Goal: Task Accomplishment & Management: Complete application form

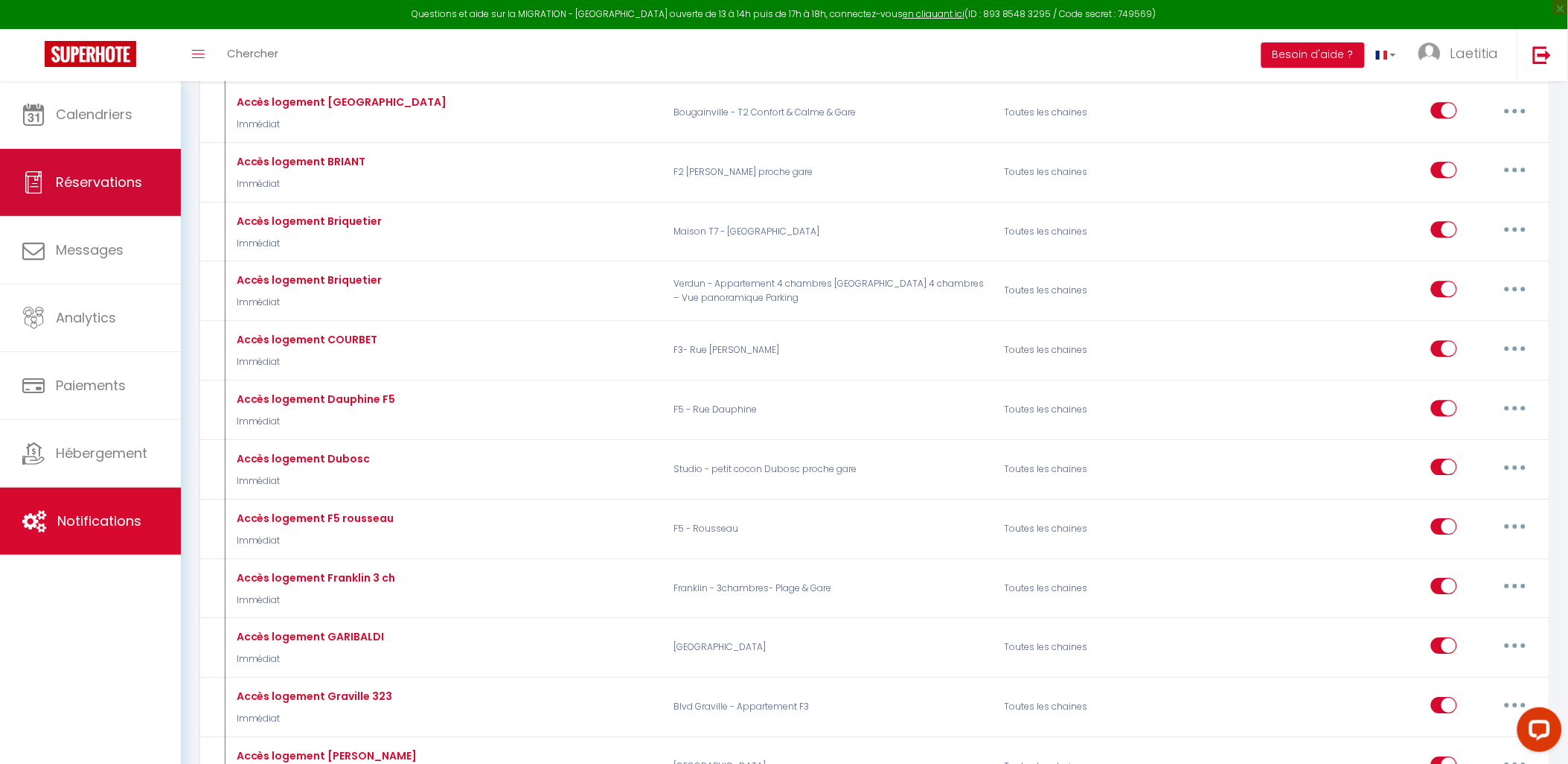
scroll to position [1158, 0]
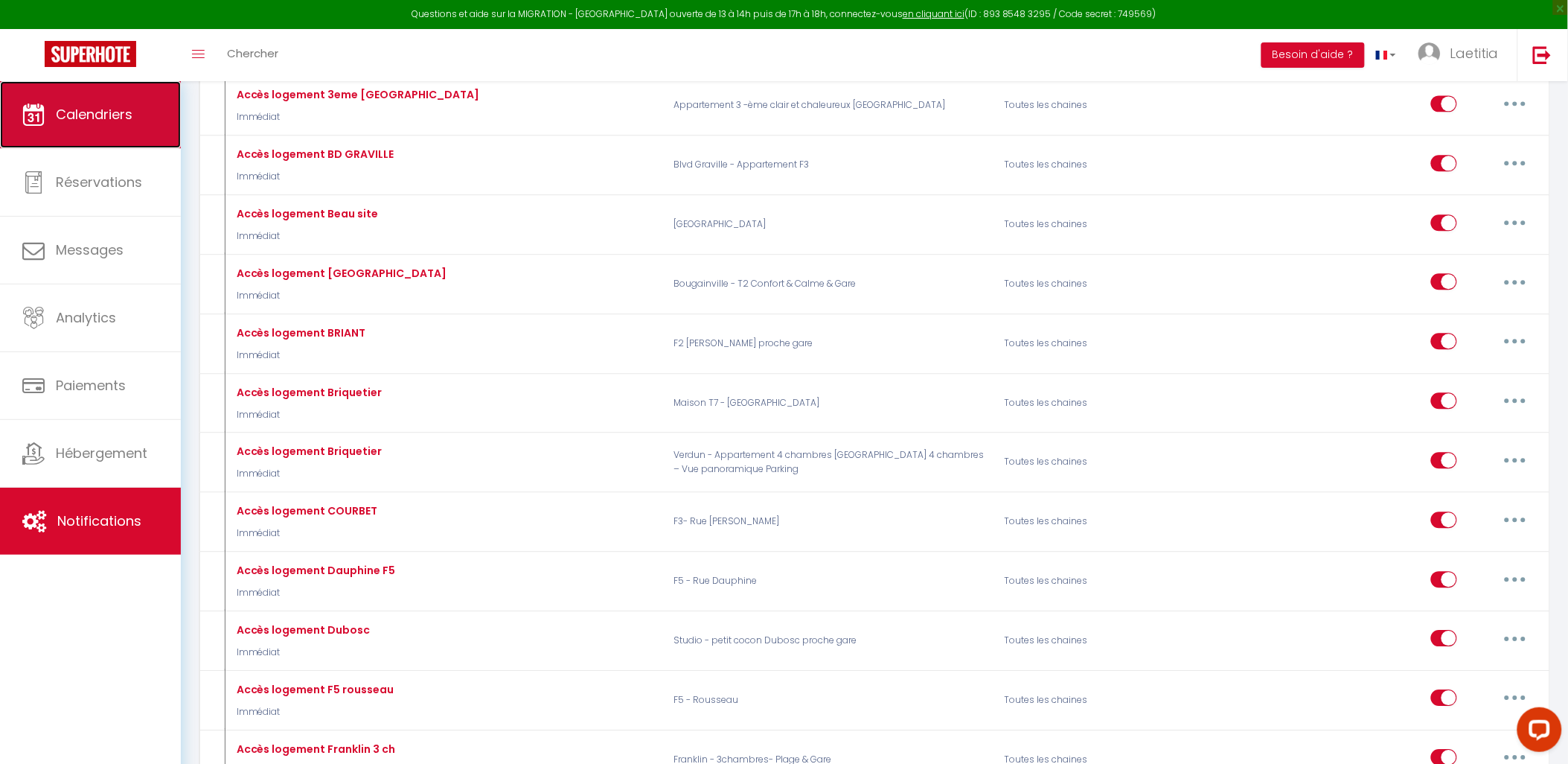
click at [125, 135] on link "Calendriers" at bounding box center [90, 114] width 181 height 67
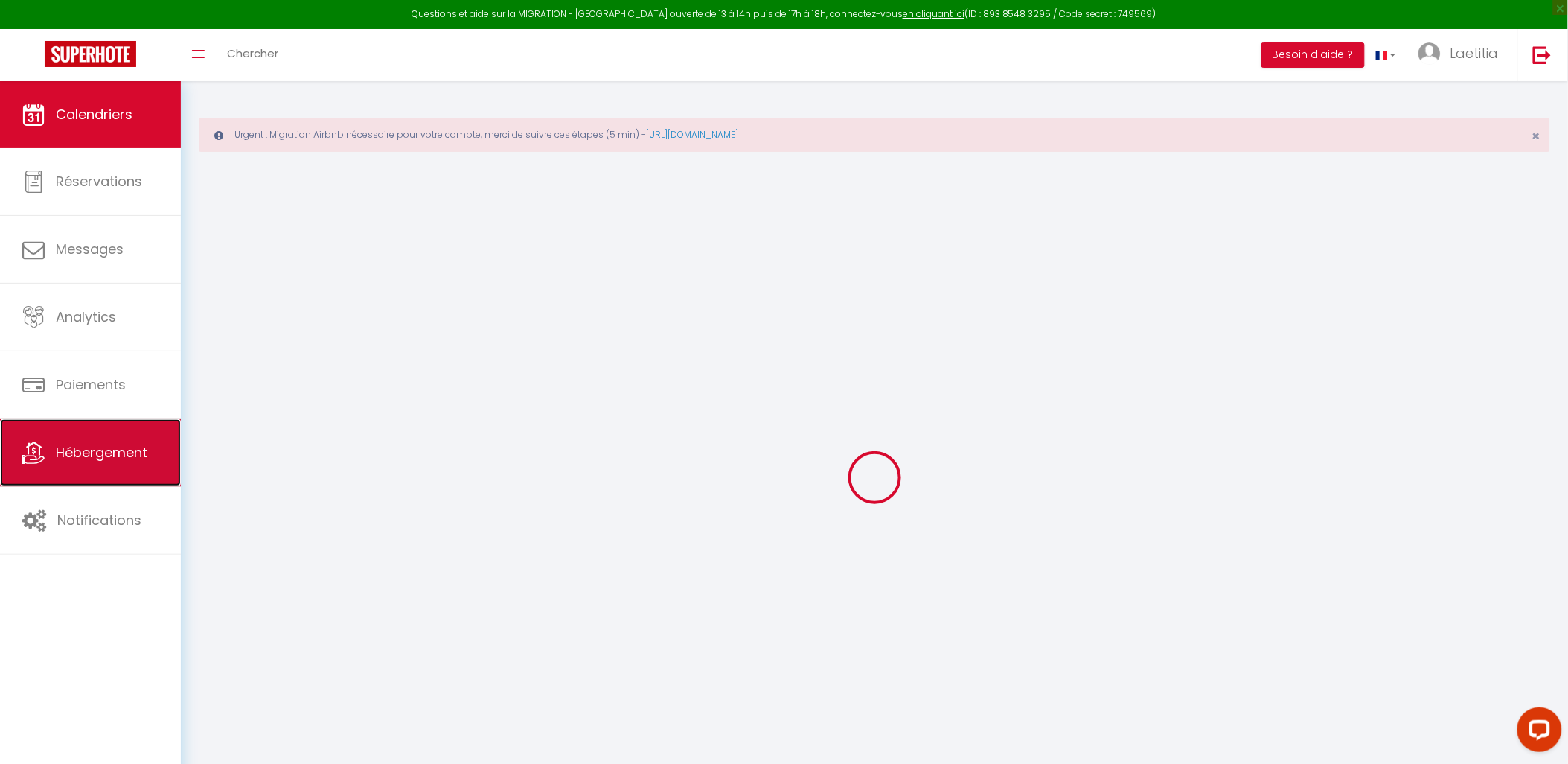
click at [146, 464] on link "Hébergement" at bounding box center [90, 452] width 181 height 67
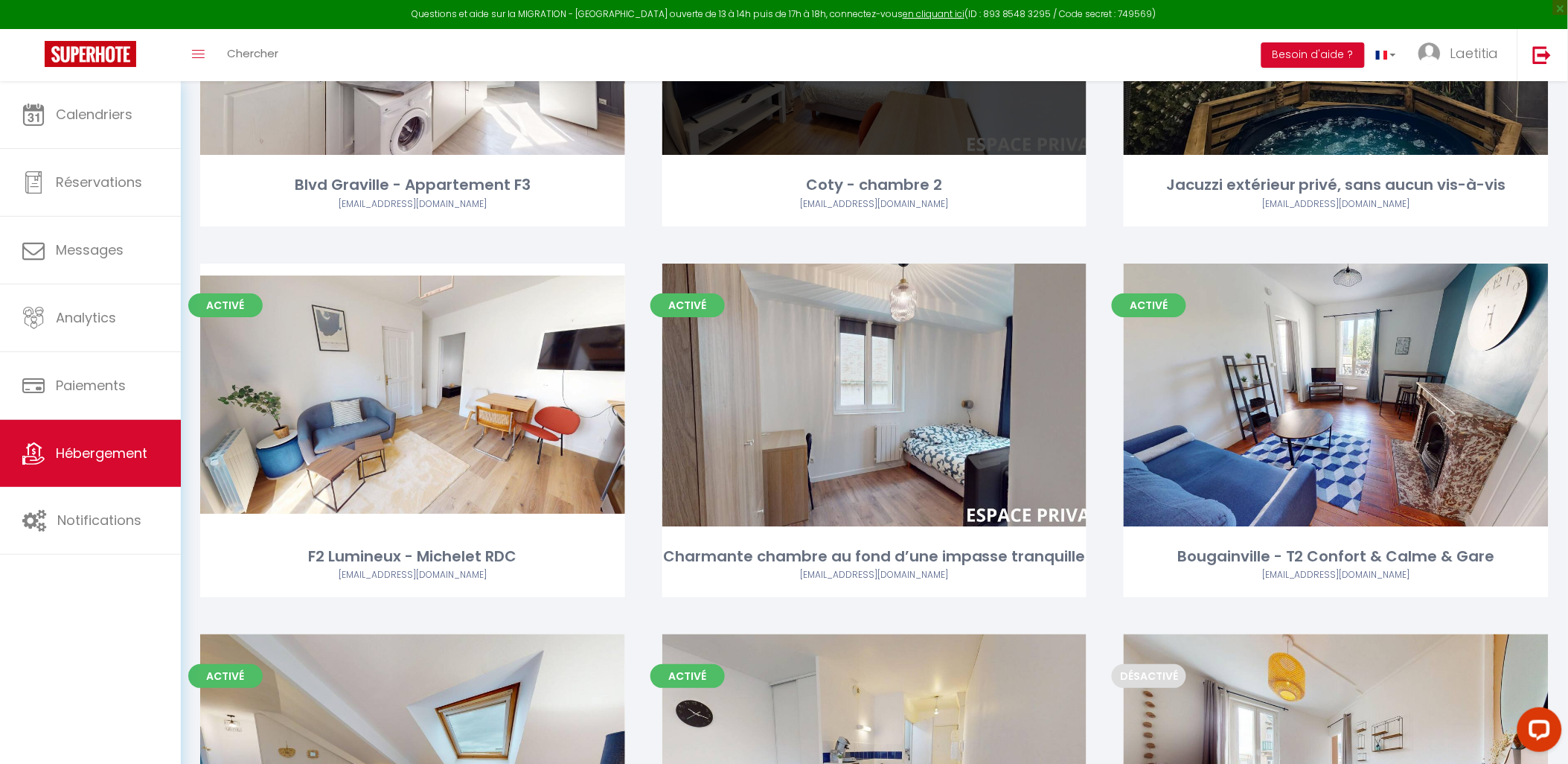
scroll to position [3723, 0]
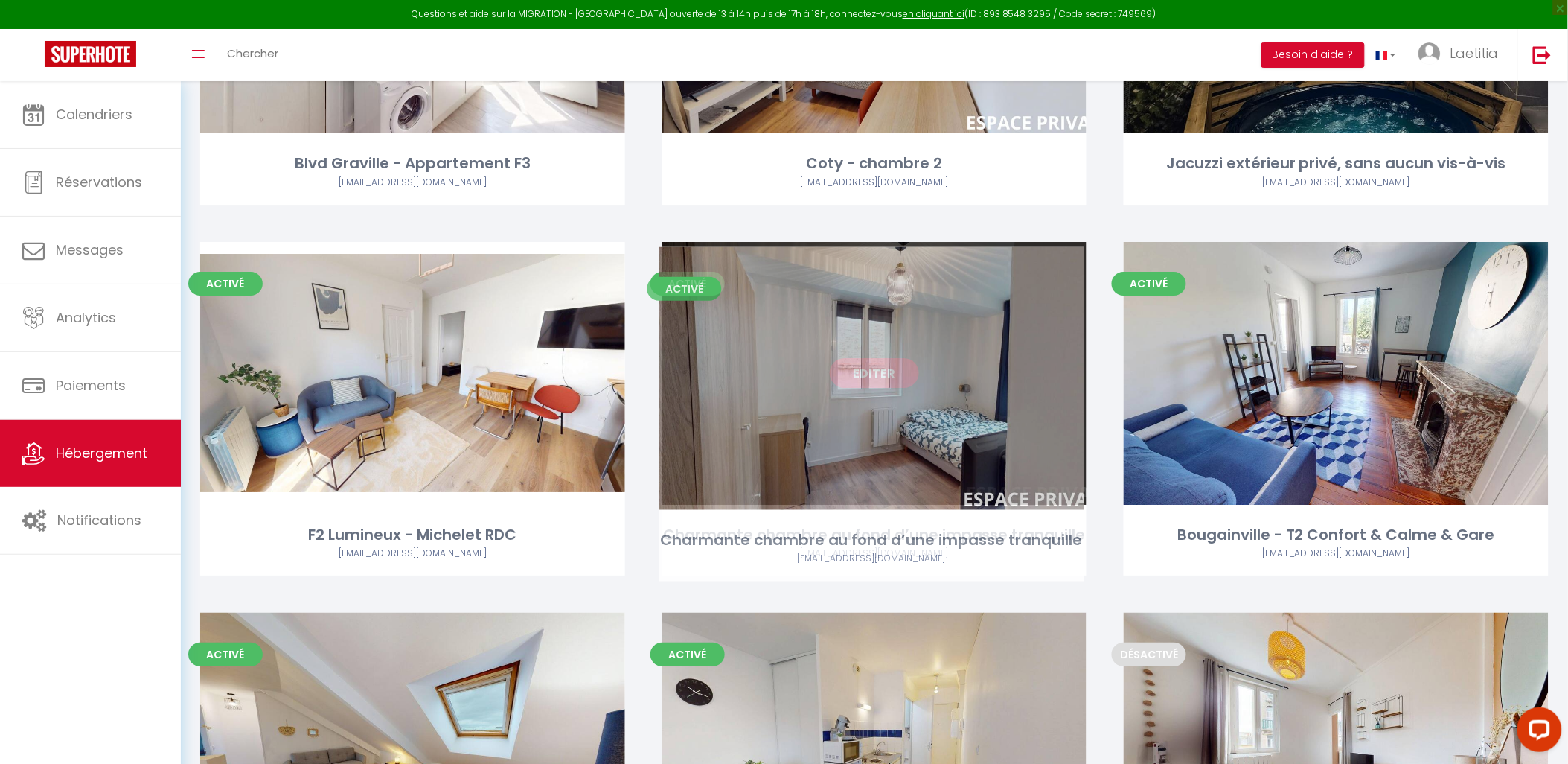
click at [856, 385] on link "Editer" at bounding box center [874, 373] width 89 height 30
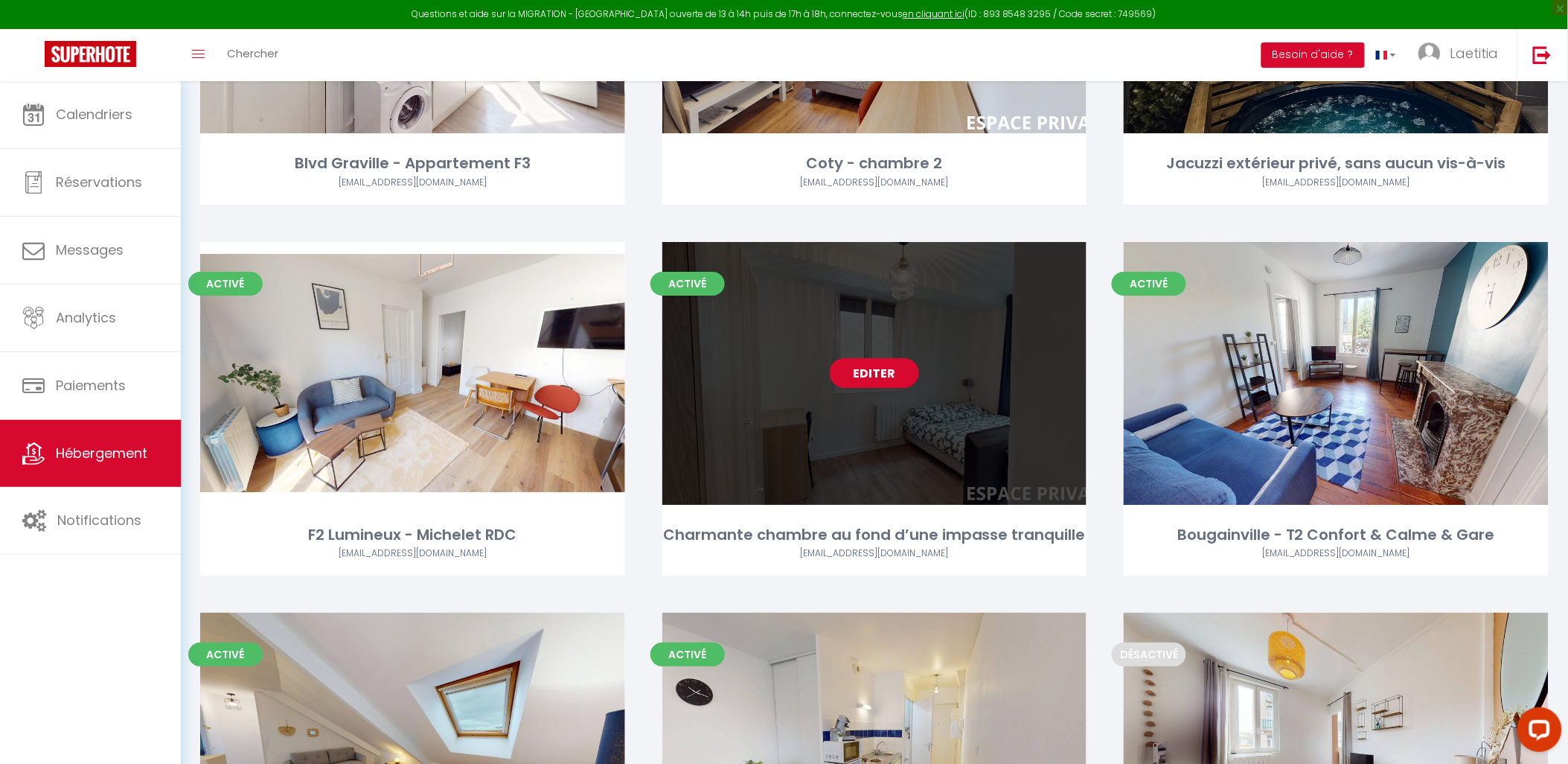
click at [858, 376] on link "Editer" at bounding box center [874, 373] width 89 height 30
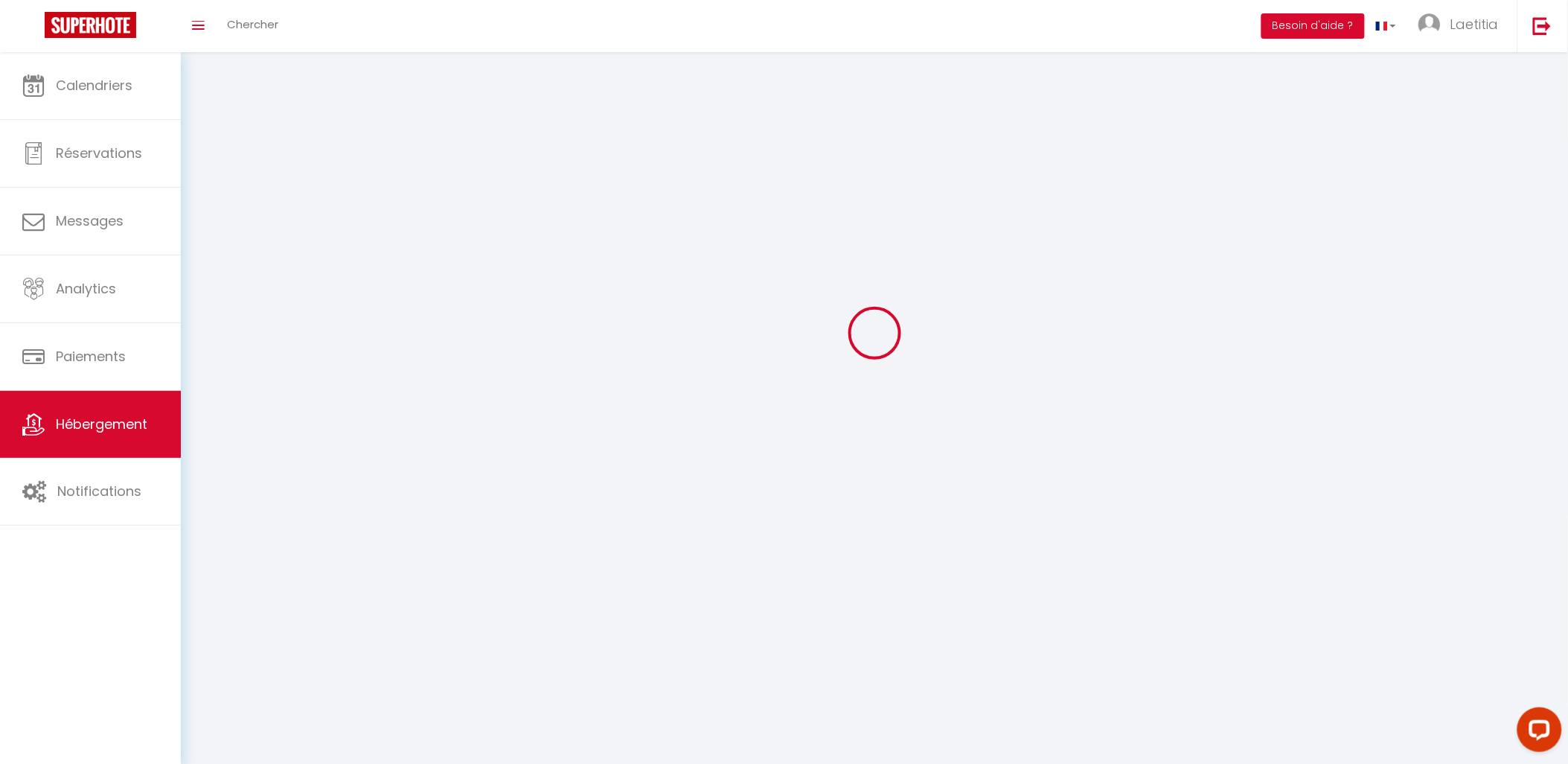
select select "1"
select select
select select "28"
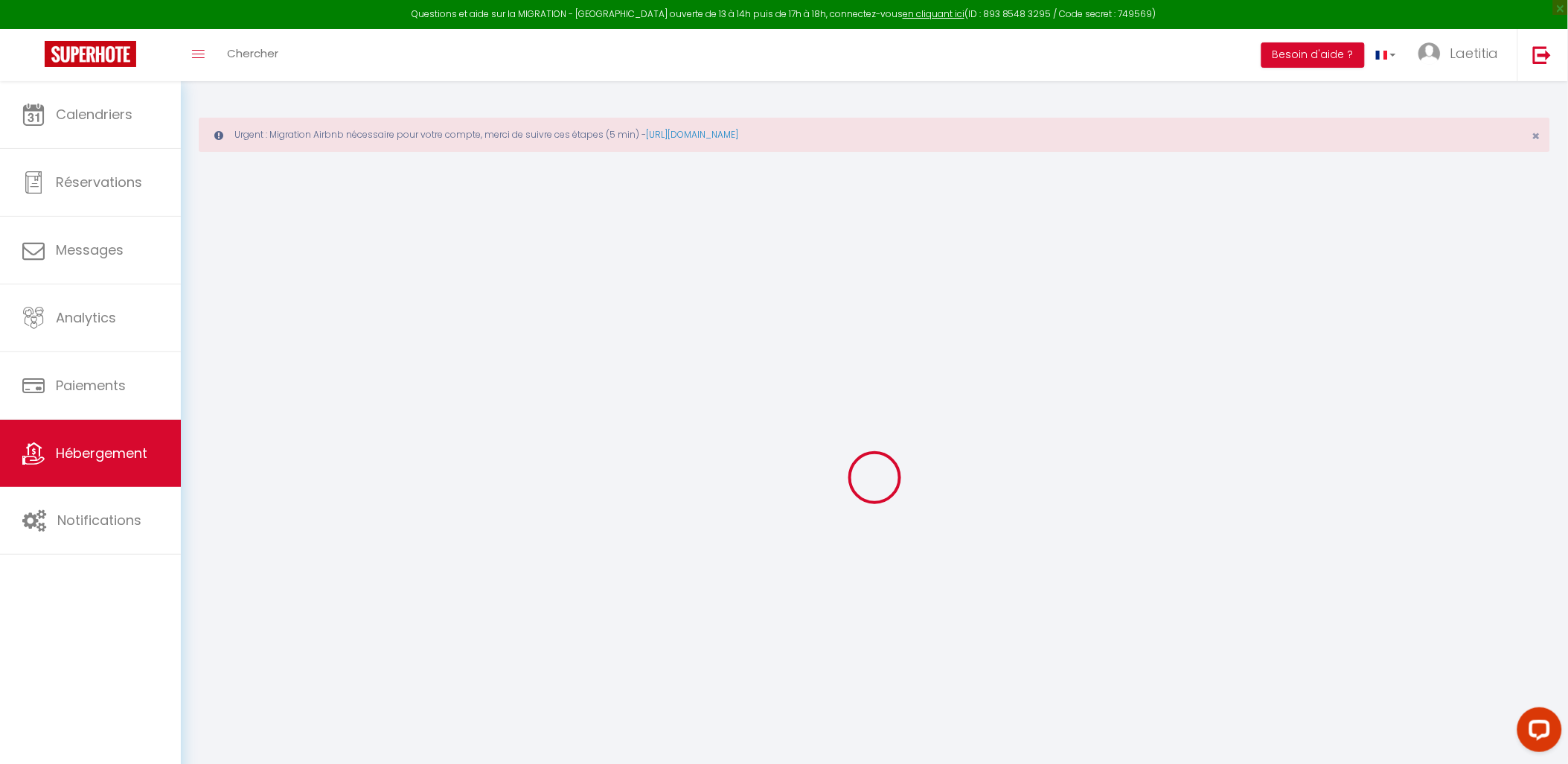
select select
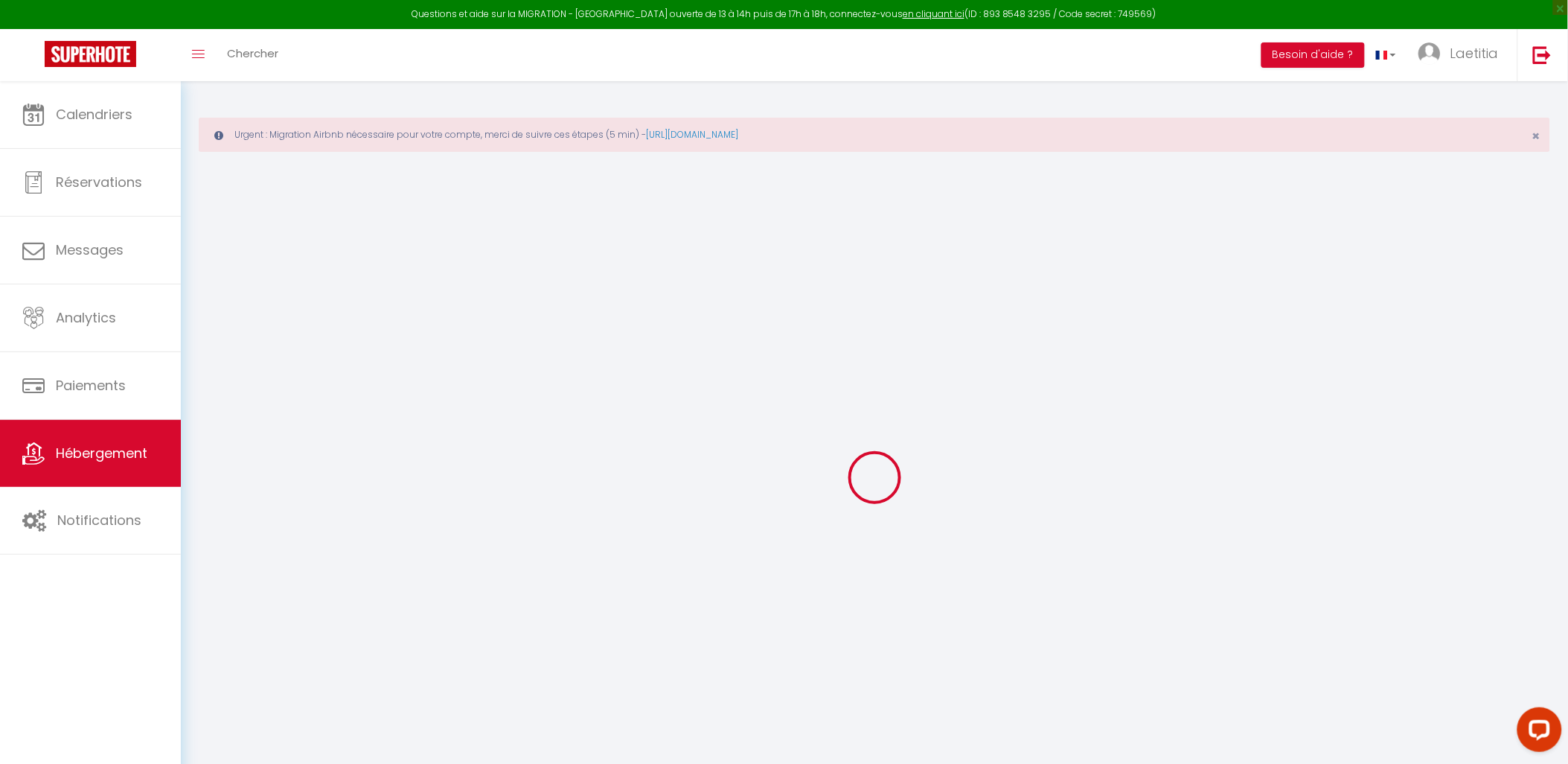
select select
checkbox input "false"
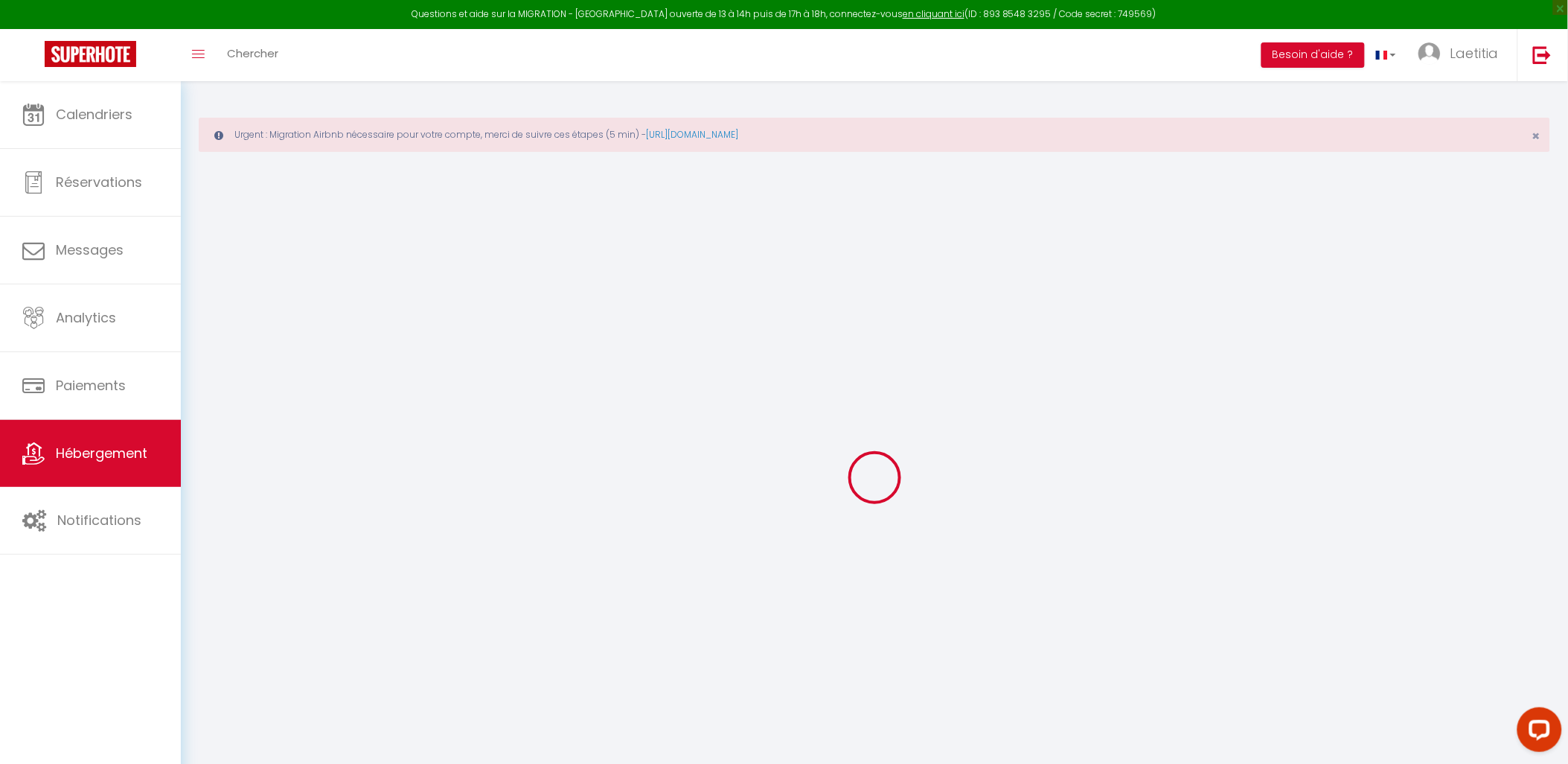
select select
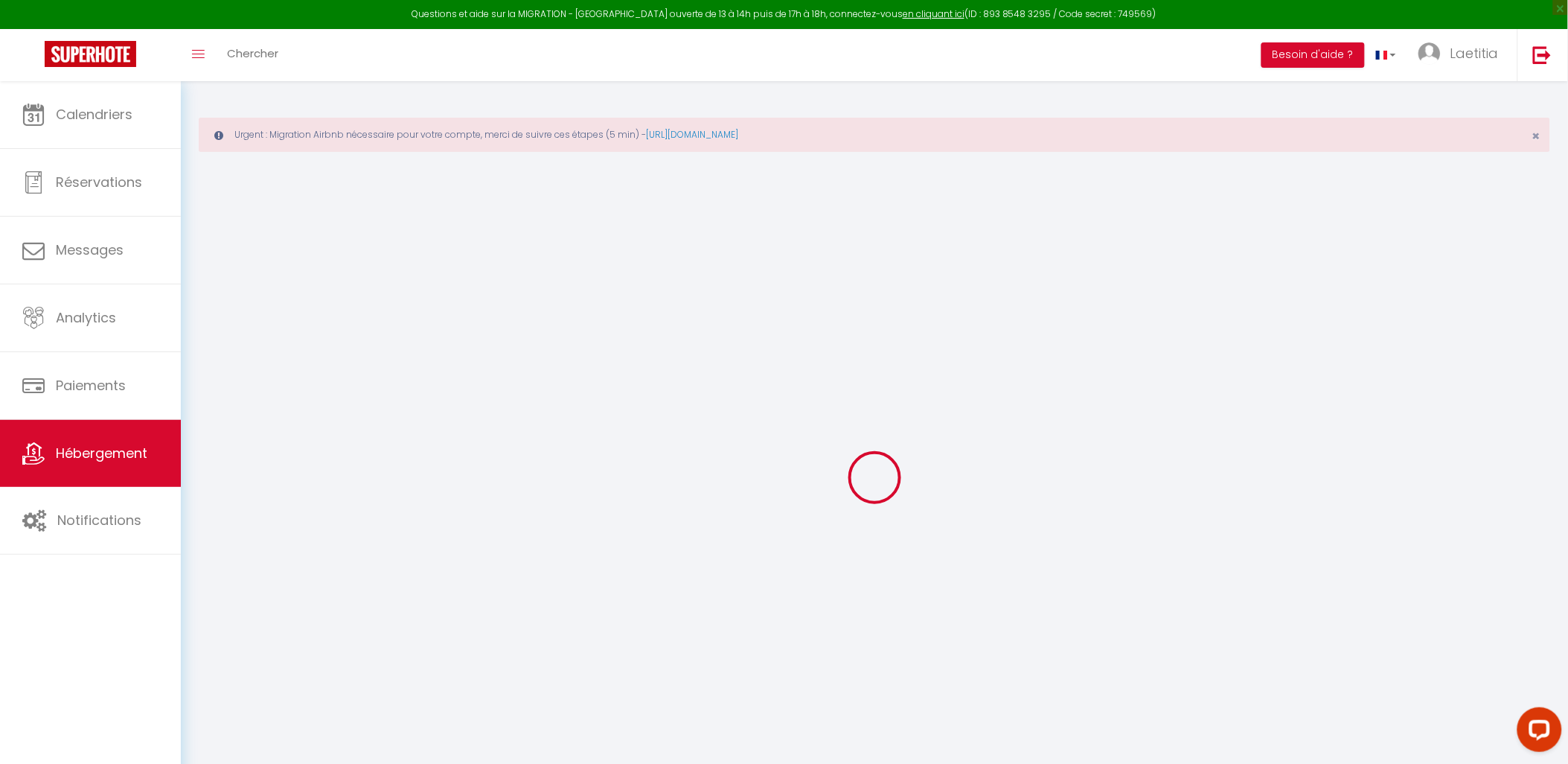
select select
checkbox input "false"
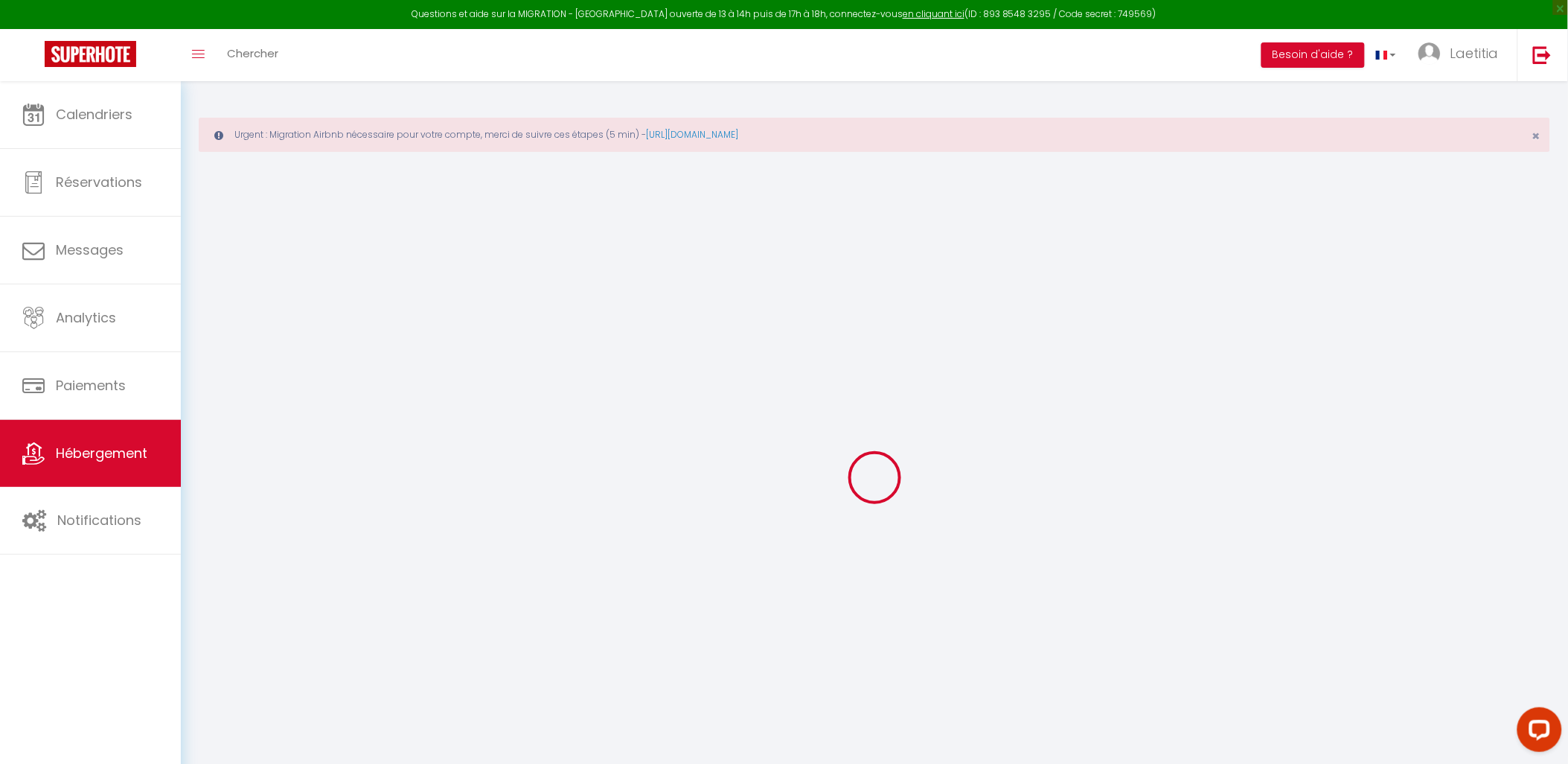
checkbox input "false"
select select
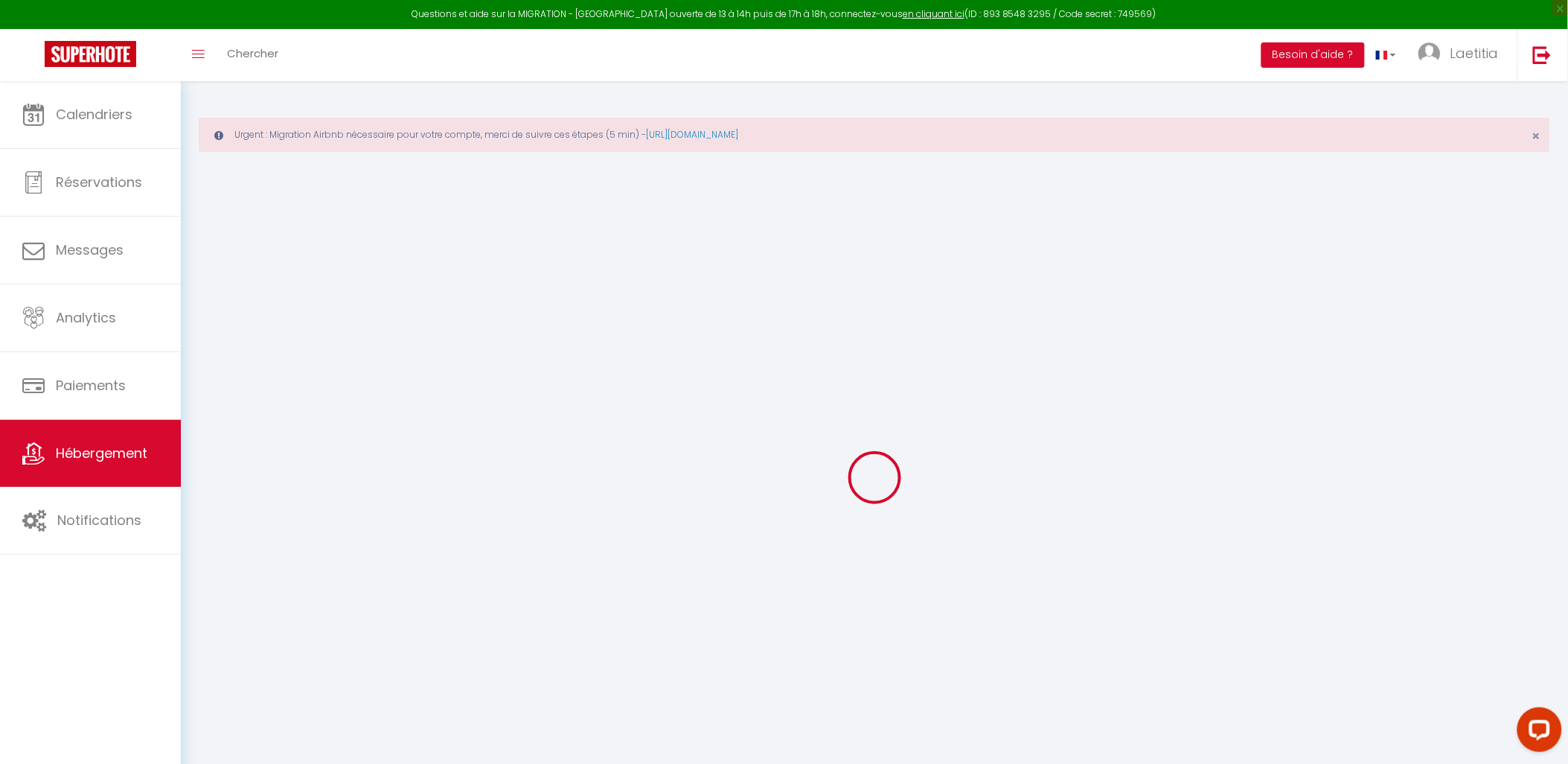
select select
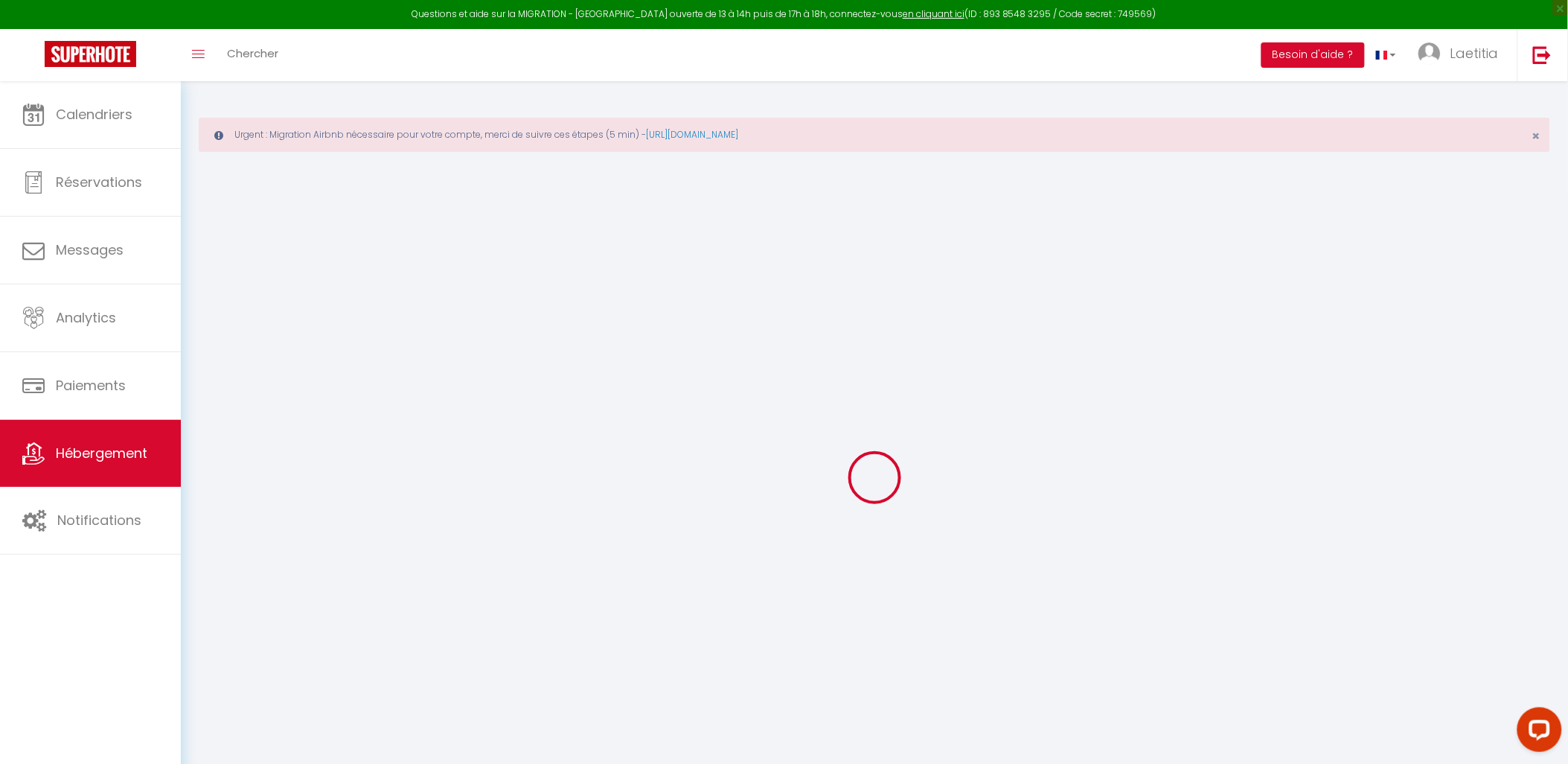
checkbox input "false"
select select
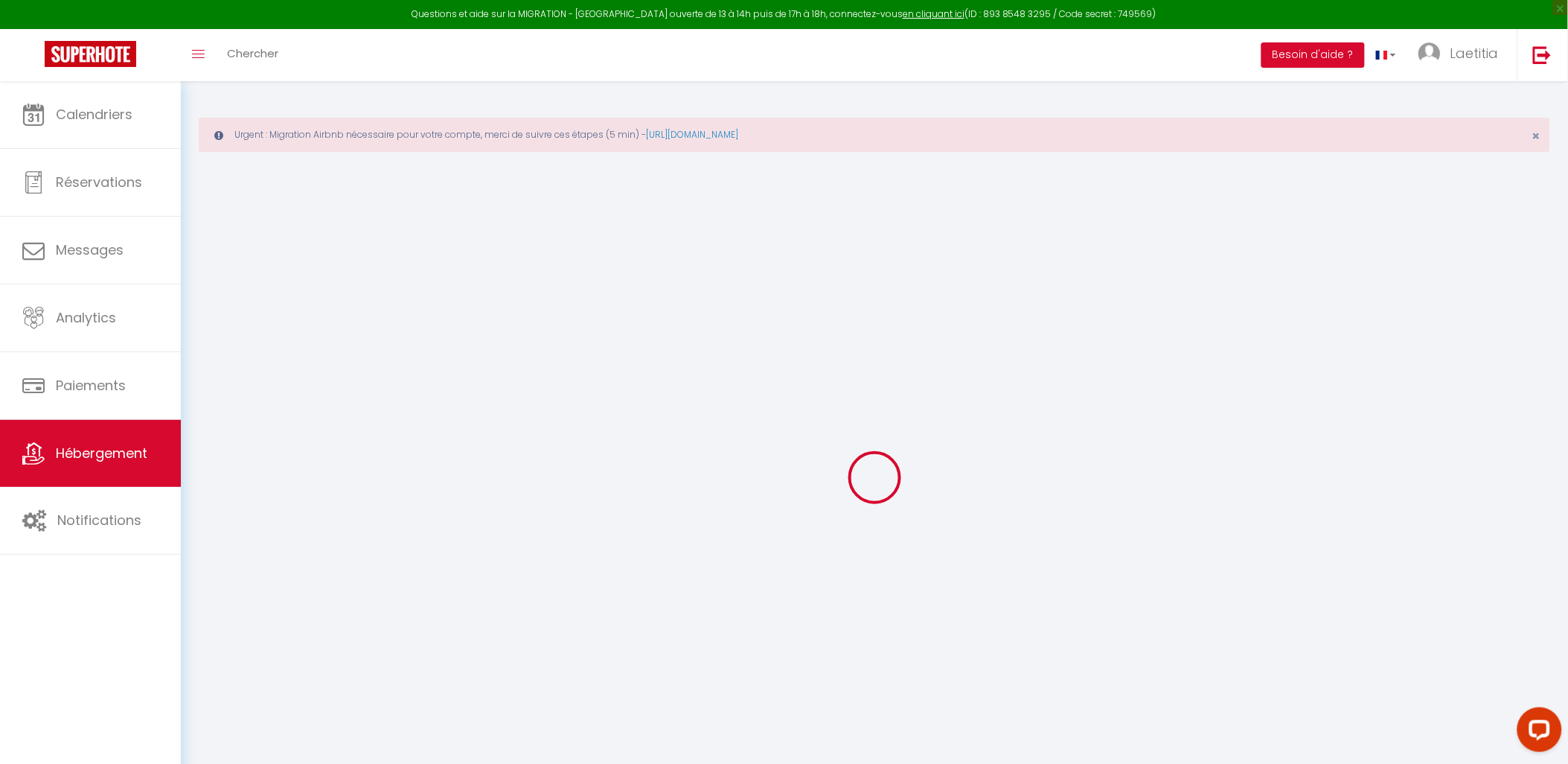
select select
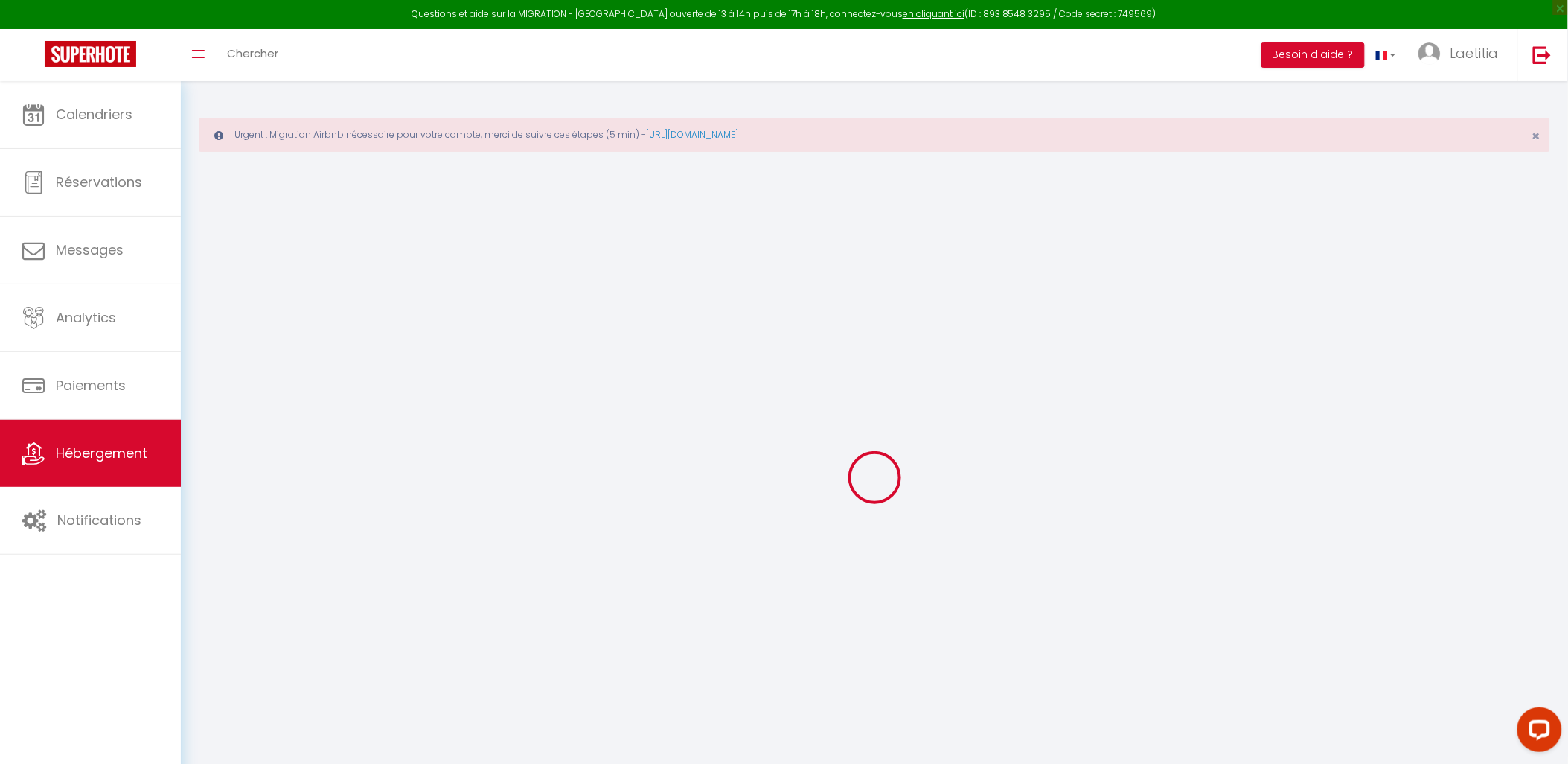
select select
checkbox input "false"
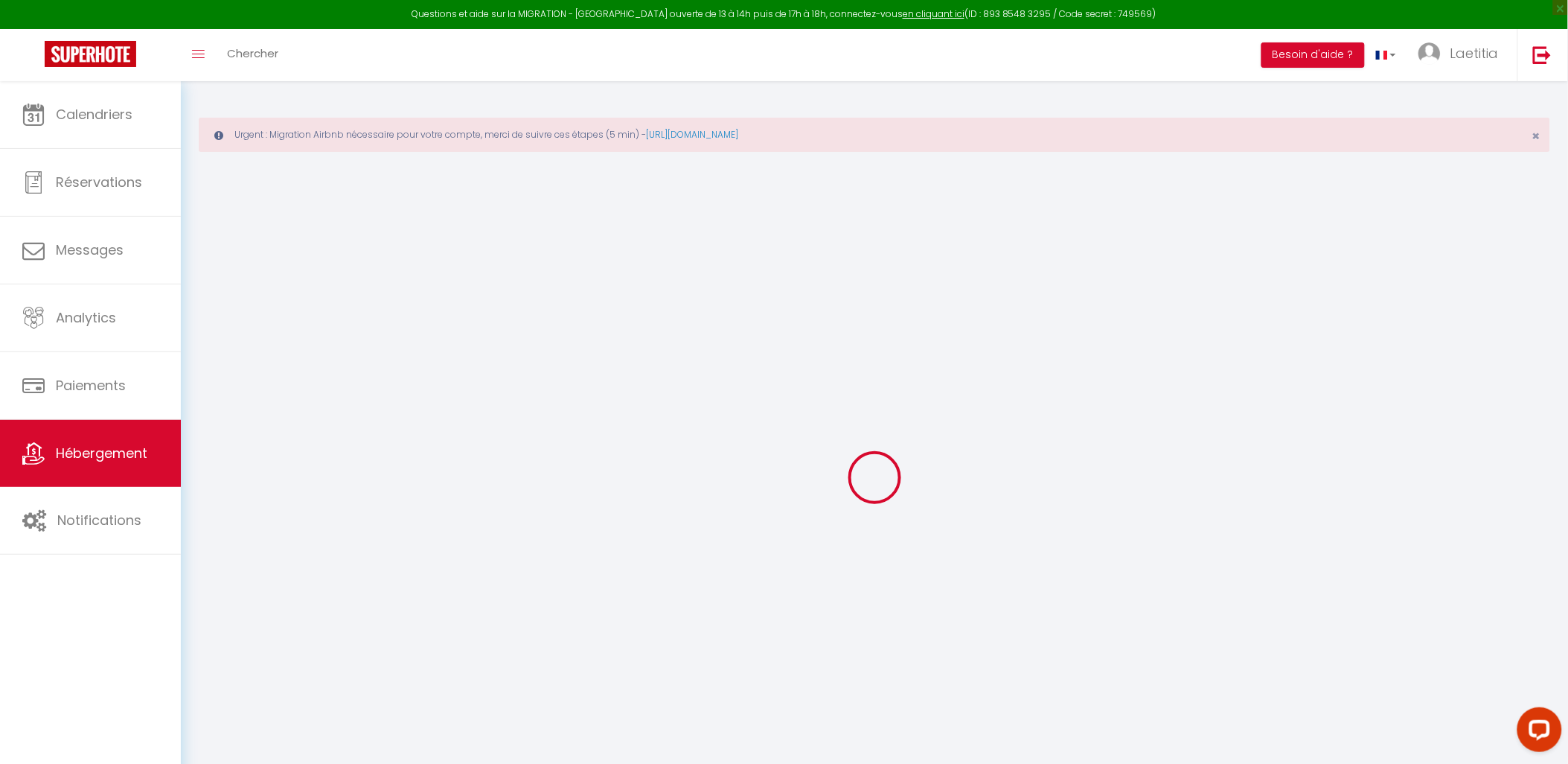
checkbox input "false"
select select
type input "Charmante chambre au fond d’une impasse tranquille"
select select "2"
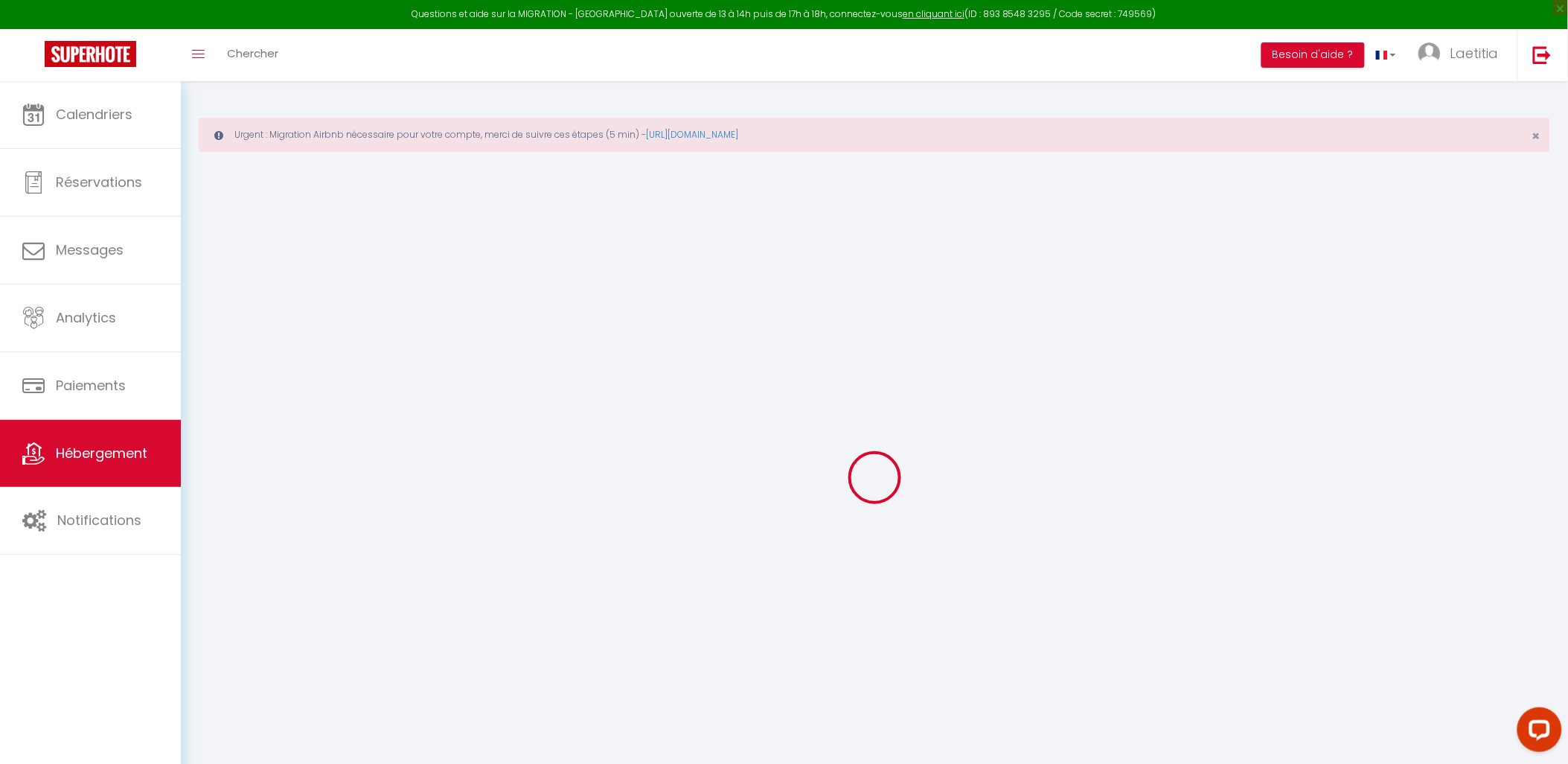
type input "30"
type input "5"
type input "0"
type input "300"
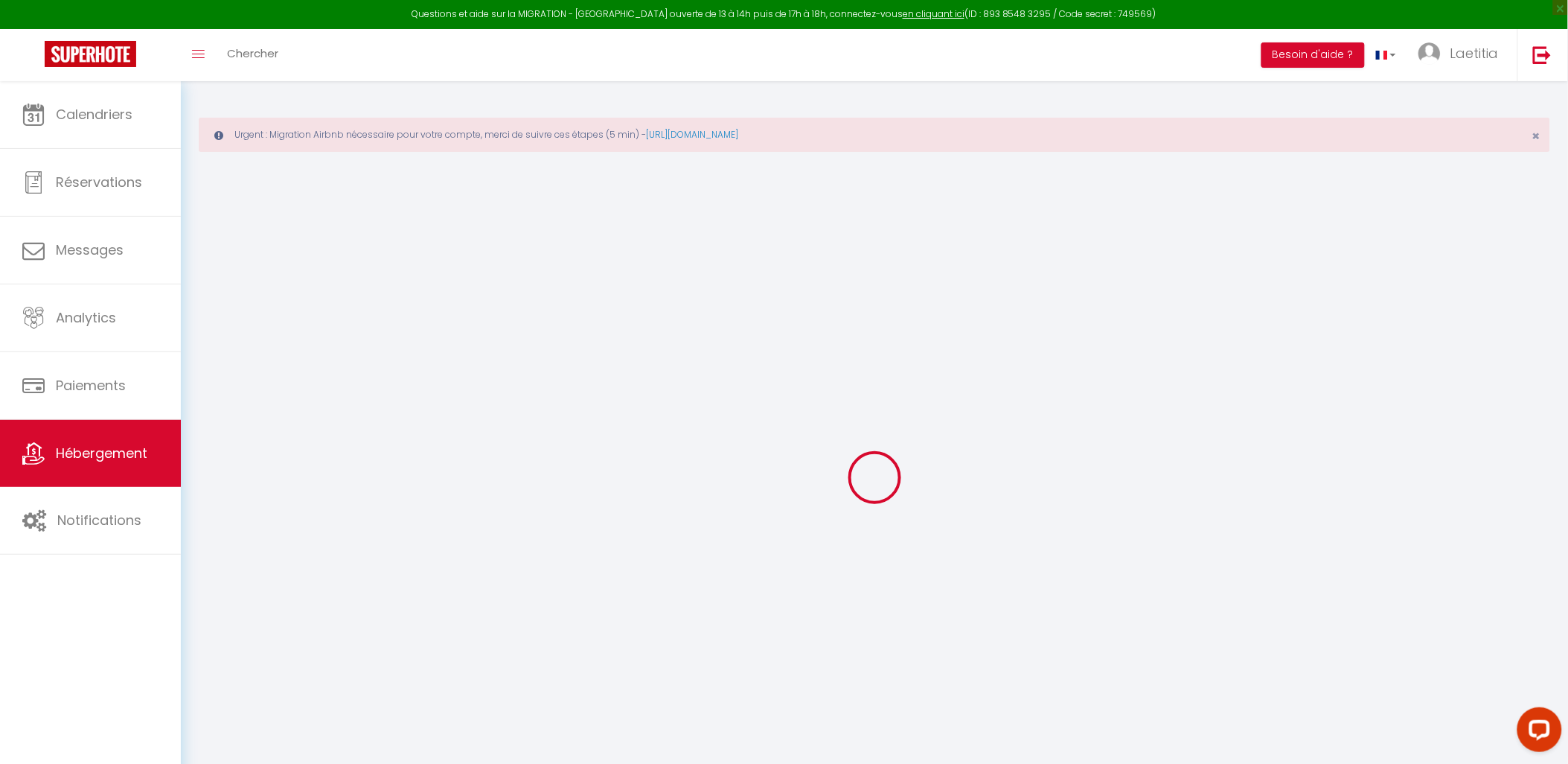
select select
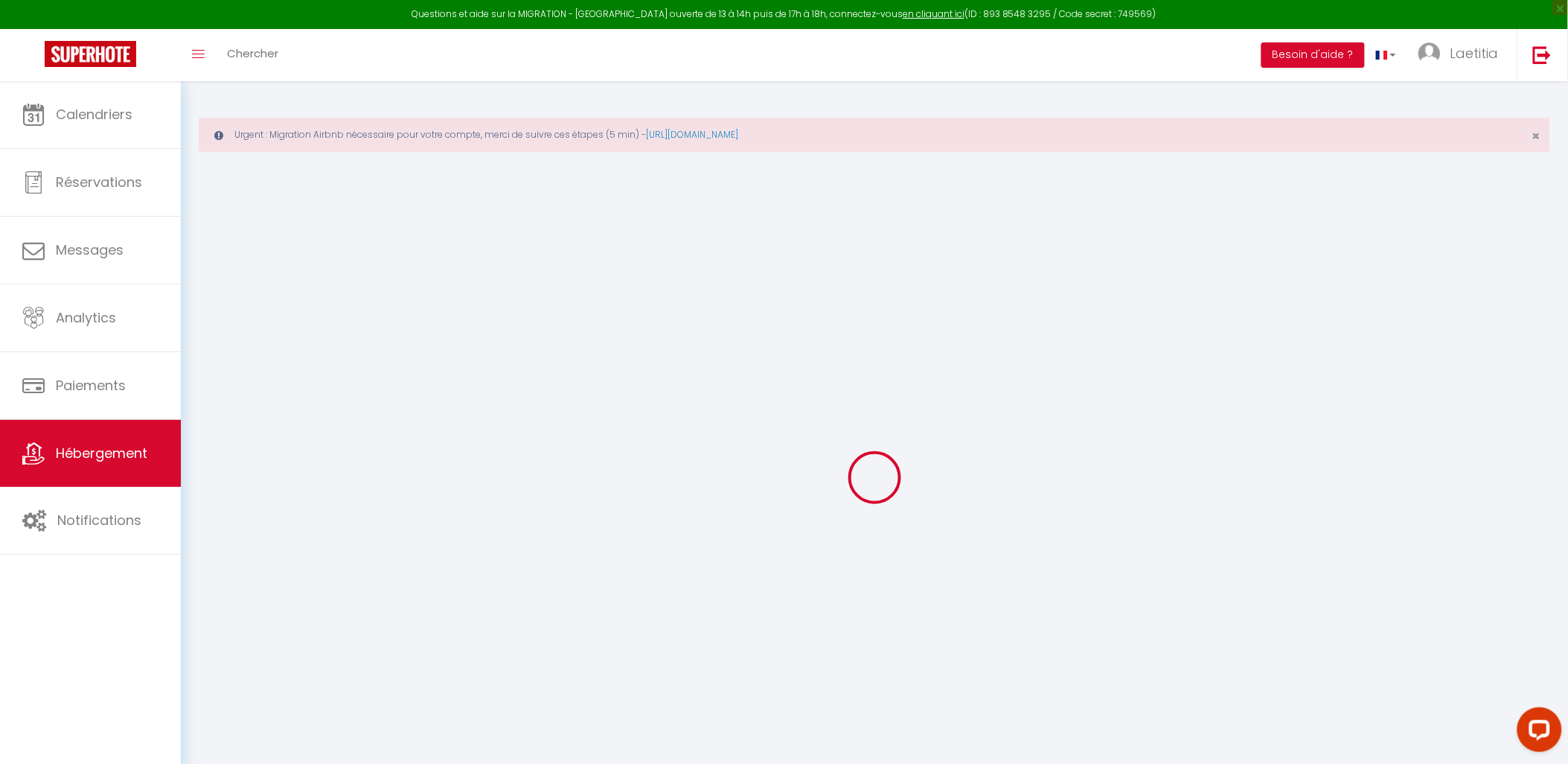
type input "7 Impasse Coty"
type input "76600"
type input "[GEOGRAPHIC_DATA]"
type input "[EMAIL_ADDRESS][DOMAIN_NAME]"
select select "4456"
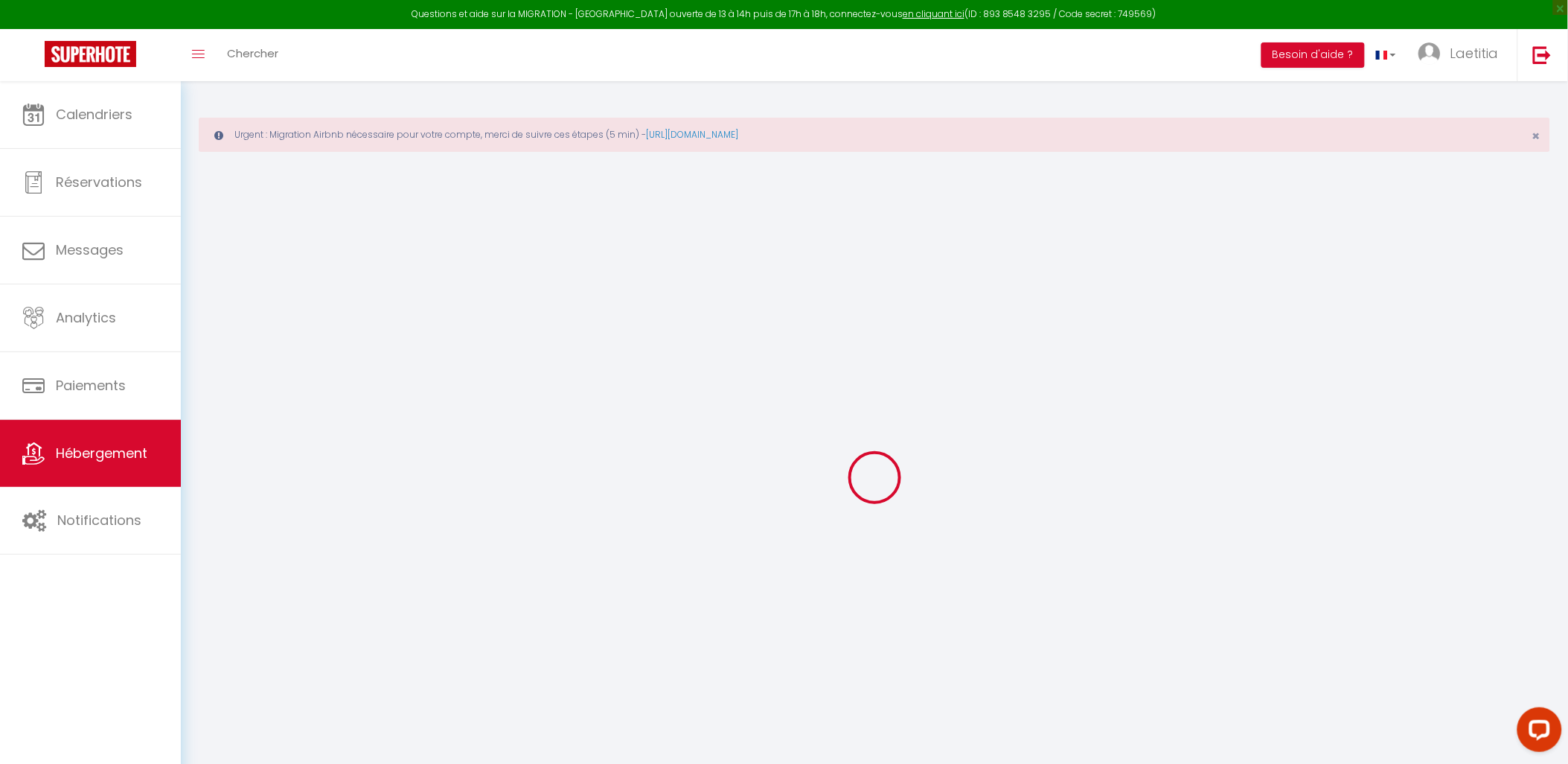
checkbox input "false"
checkbox input "true"
radio input "true"
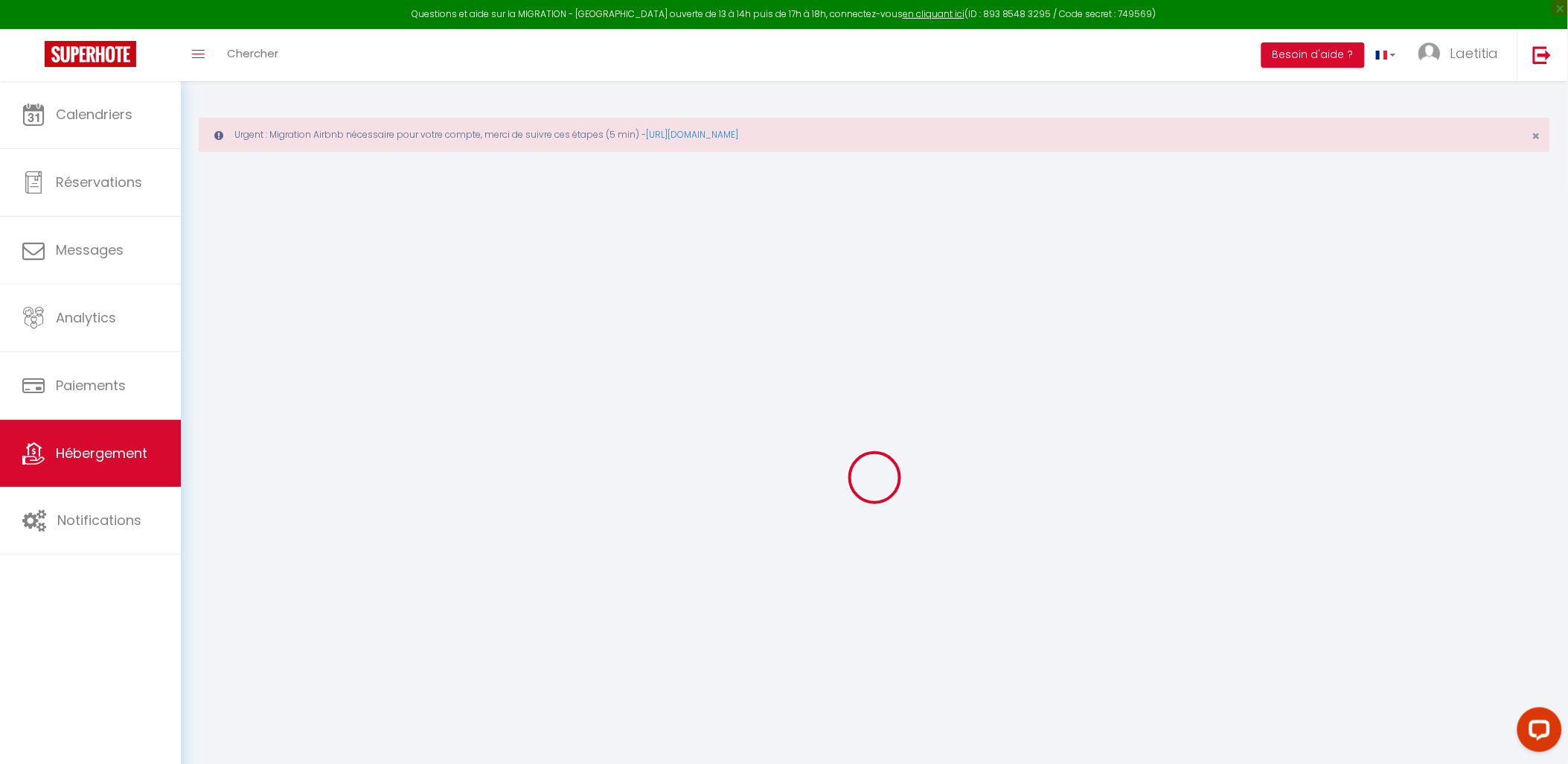
type input "0"
select select
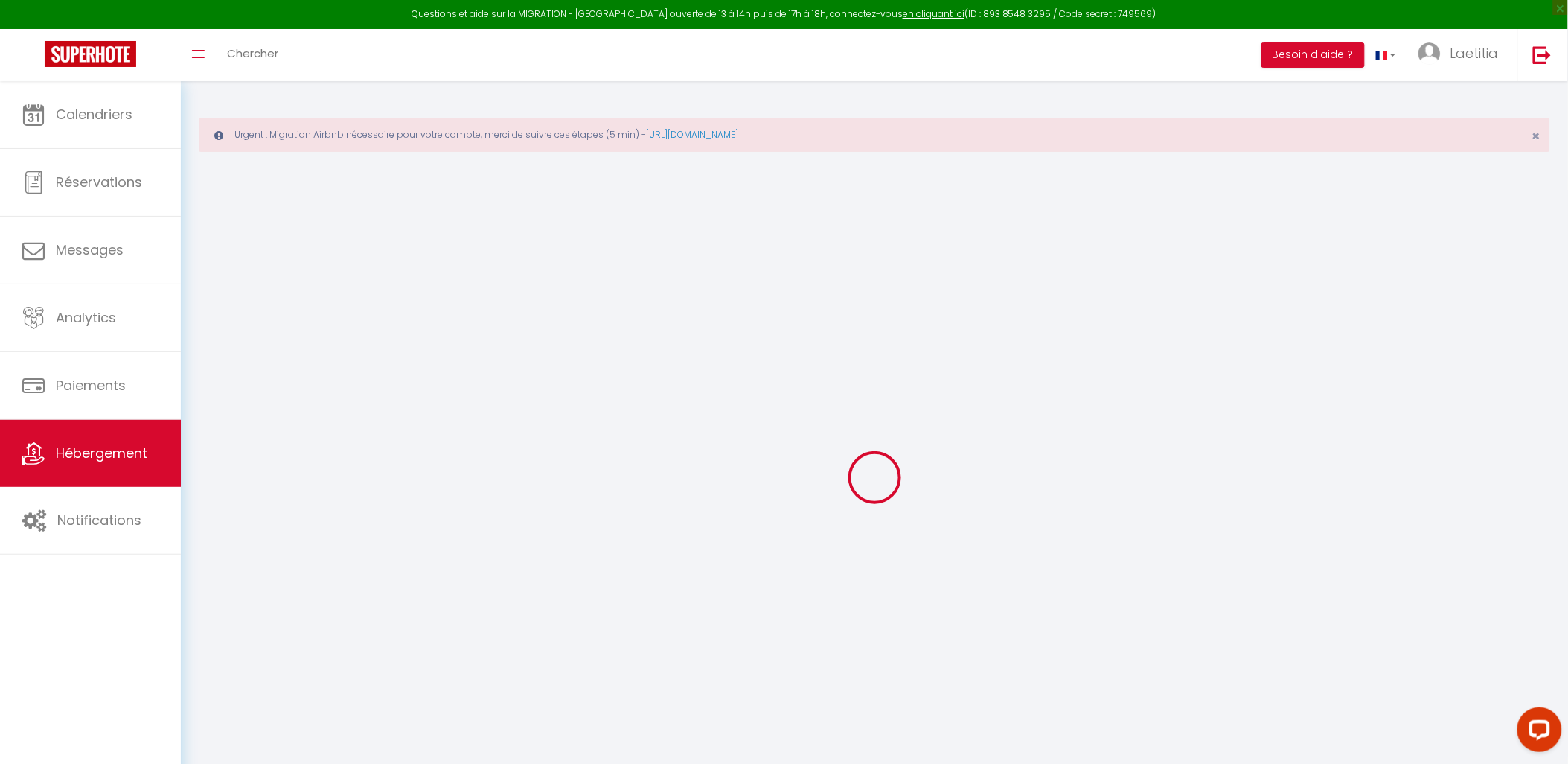
select select
checkbox input "false"
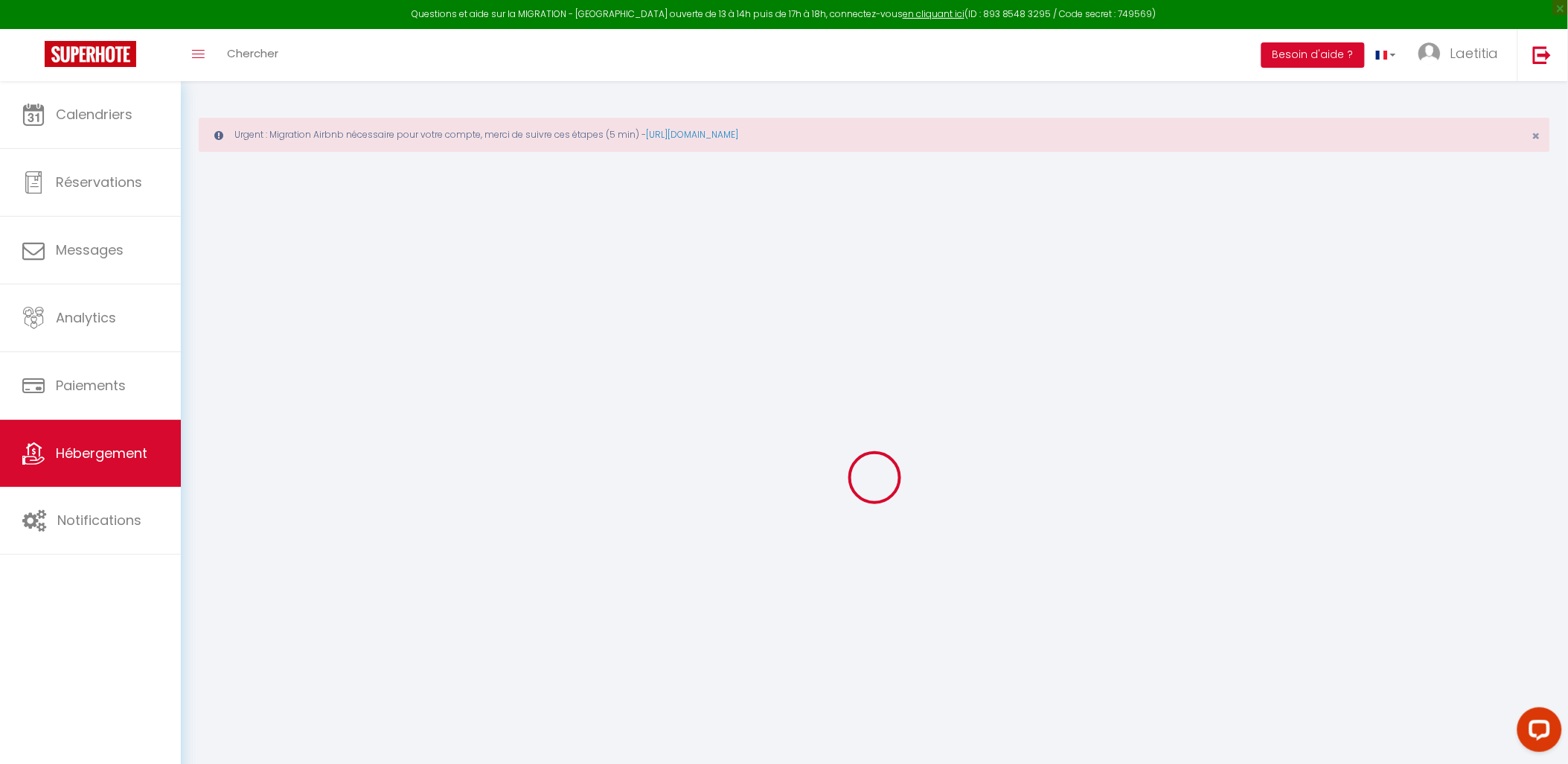
checkbox input "true"
select select "28786"
select select
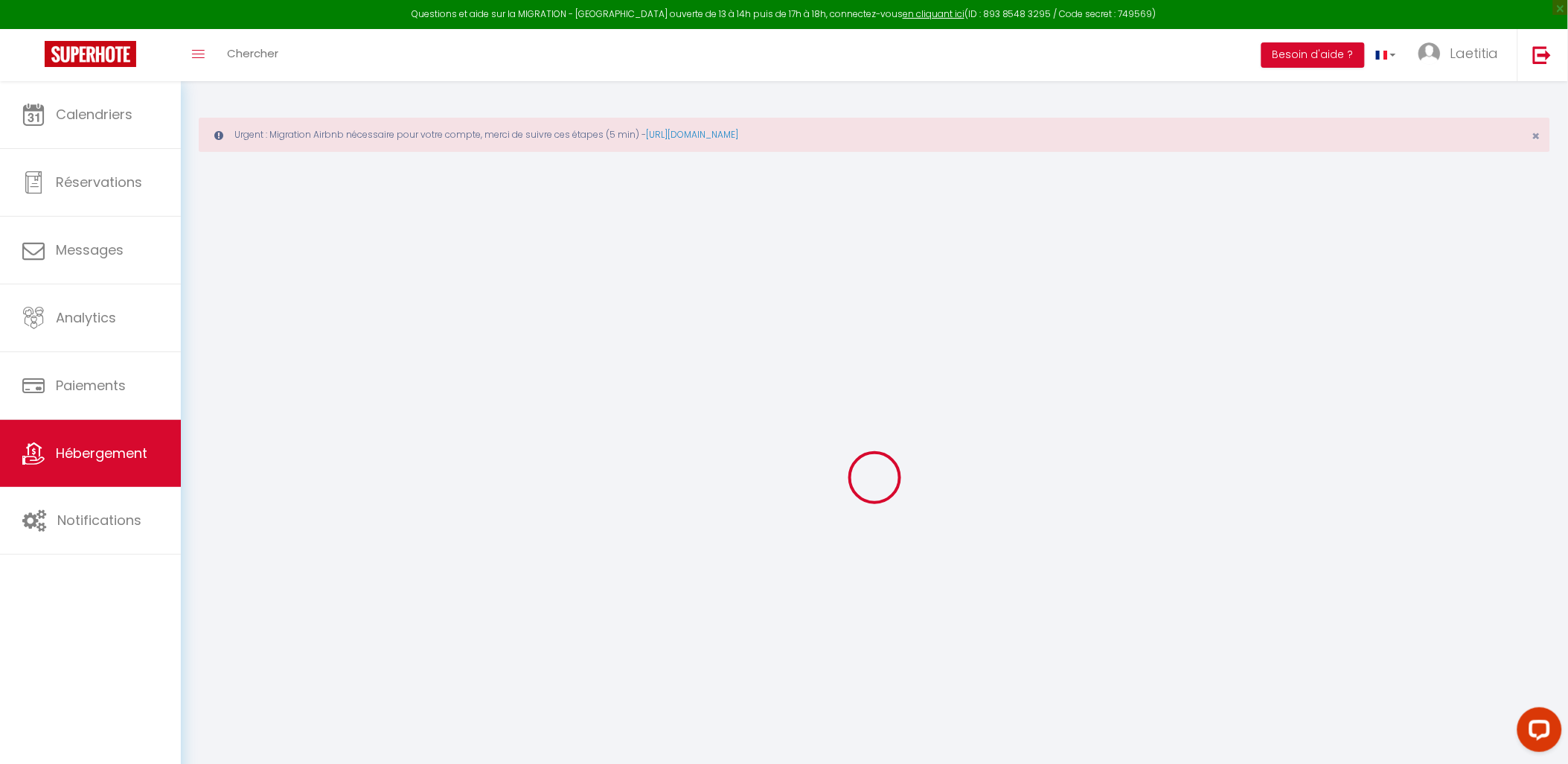
select select
checkbox input "false"
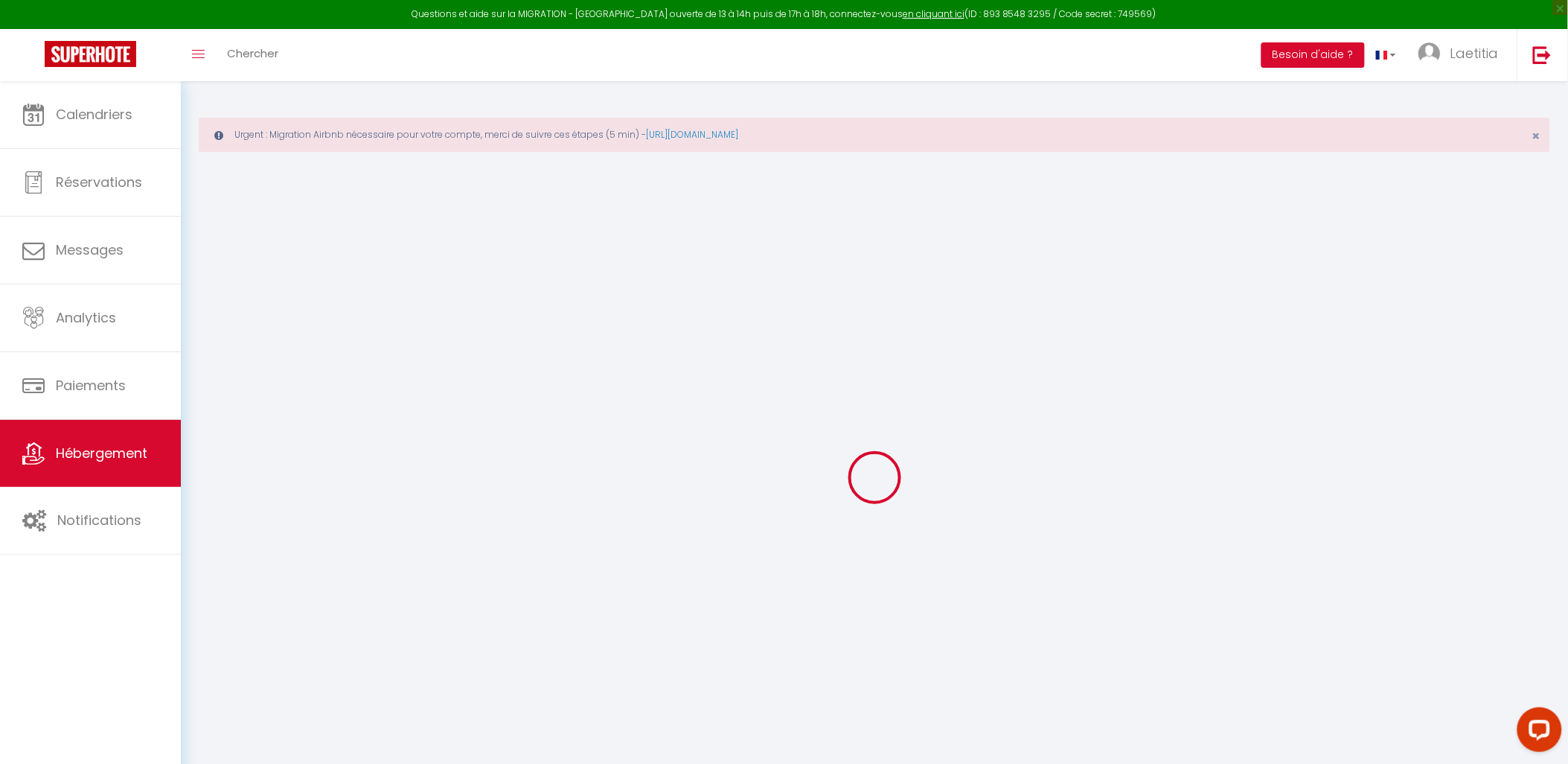
checkbox input "true"
checkbox input "false"
checkbox input "true"
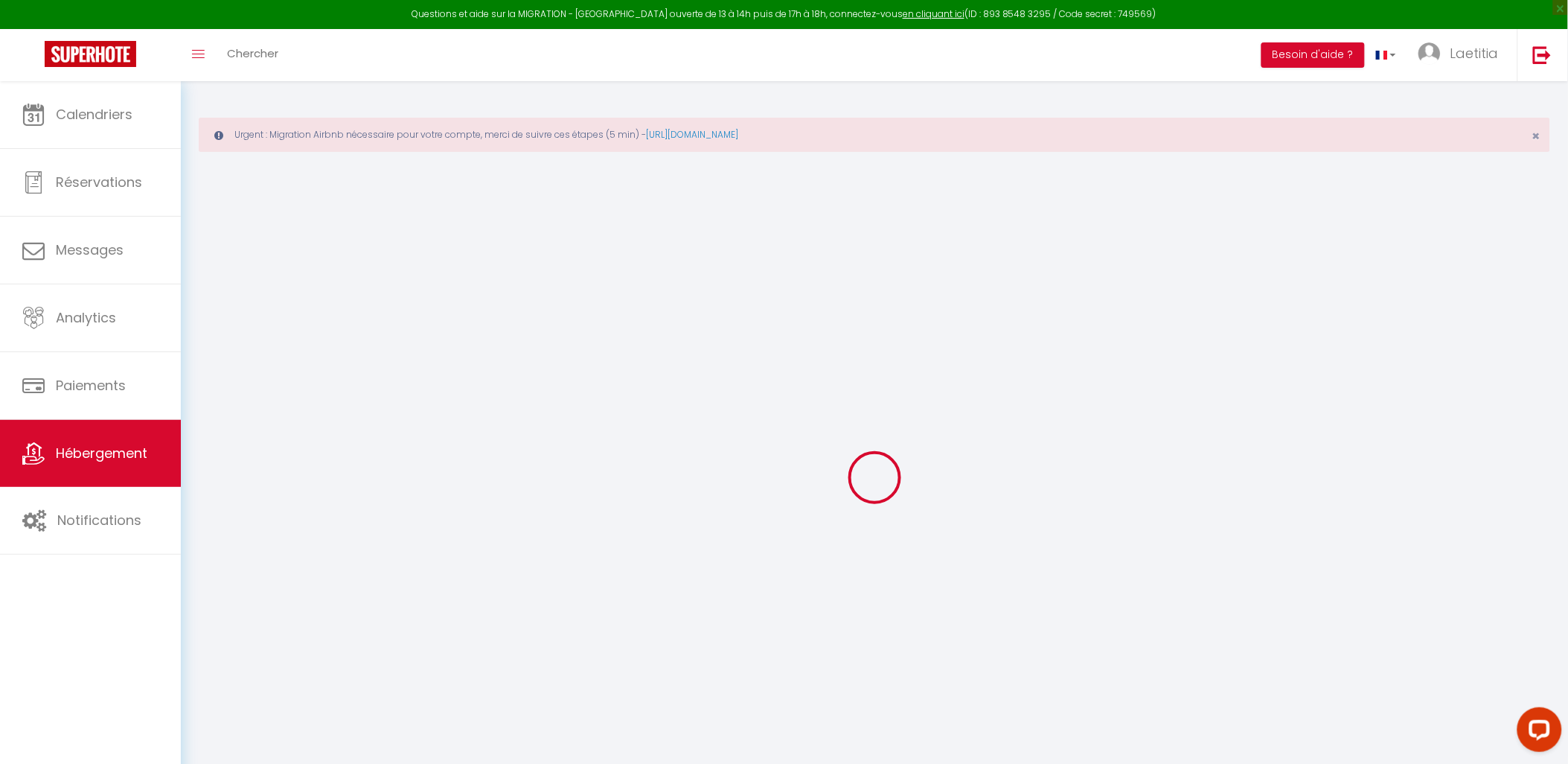
checkbox input "true"
select select "16:00"
select select
select select "11:00"
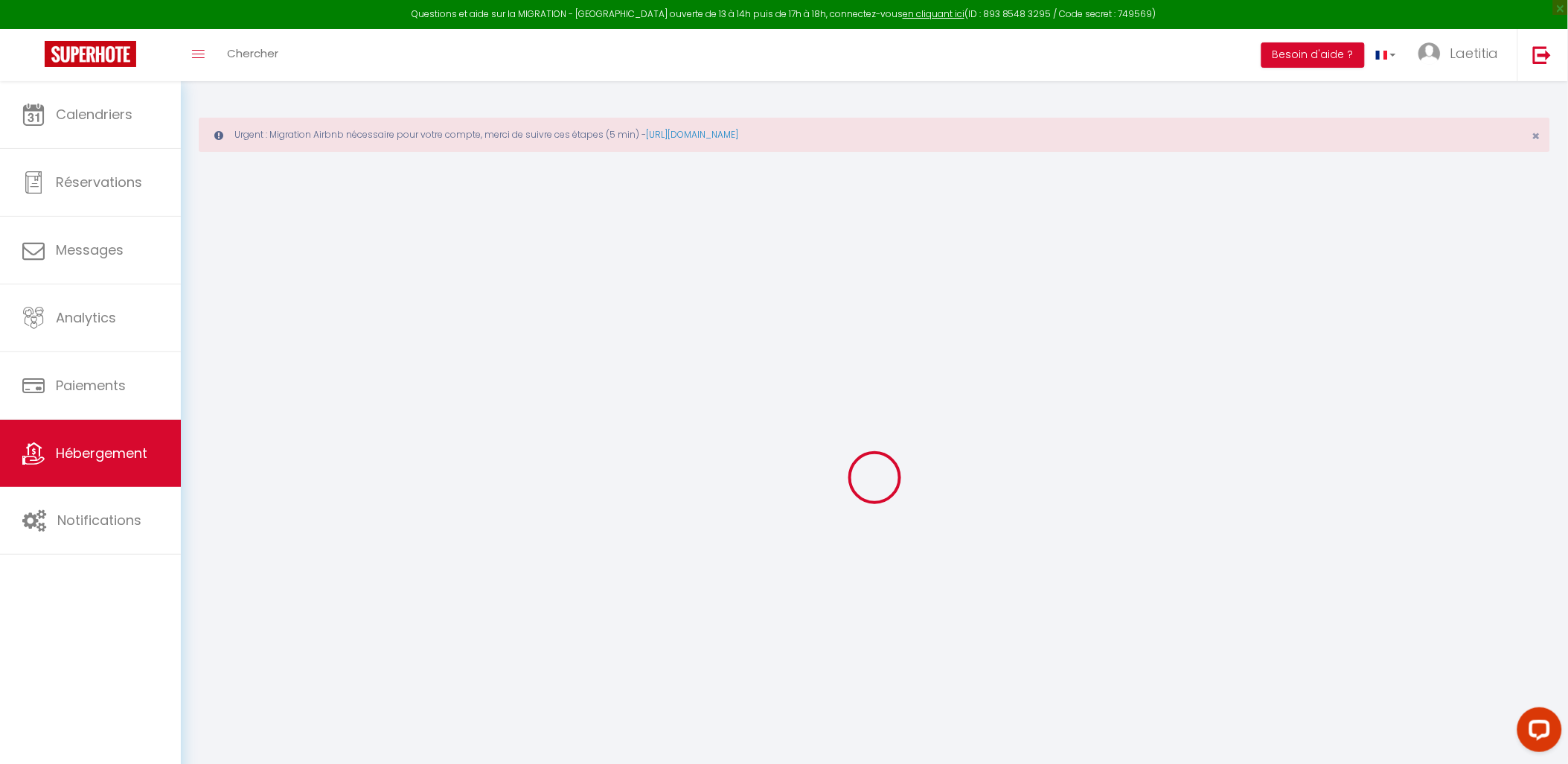
select select "30"
select select "120"
select select
checkbox input "false"
checkbox input "true"
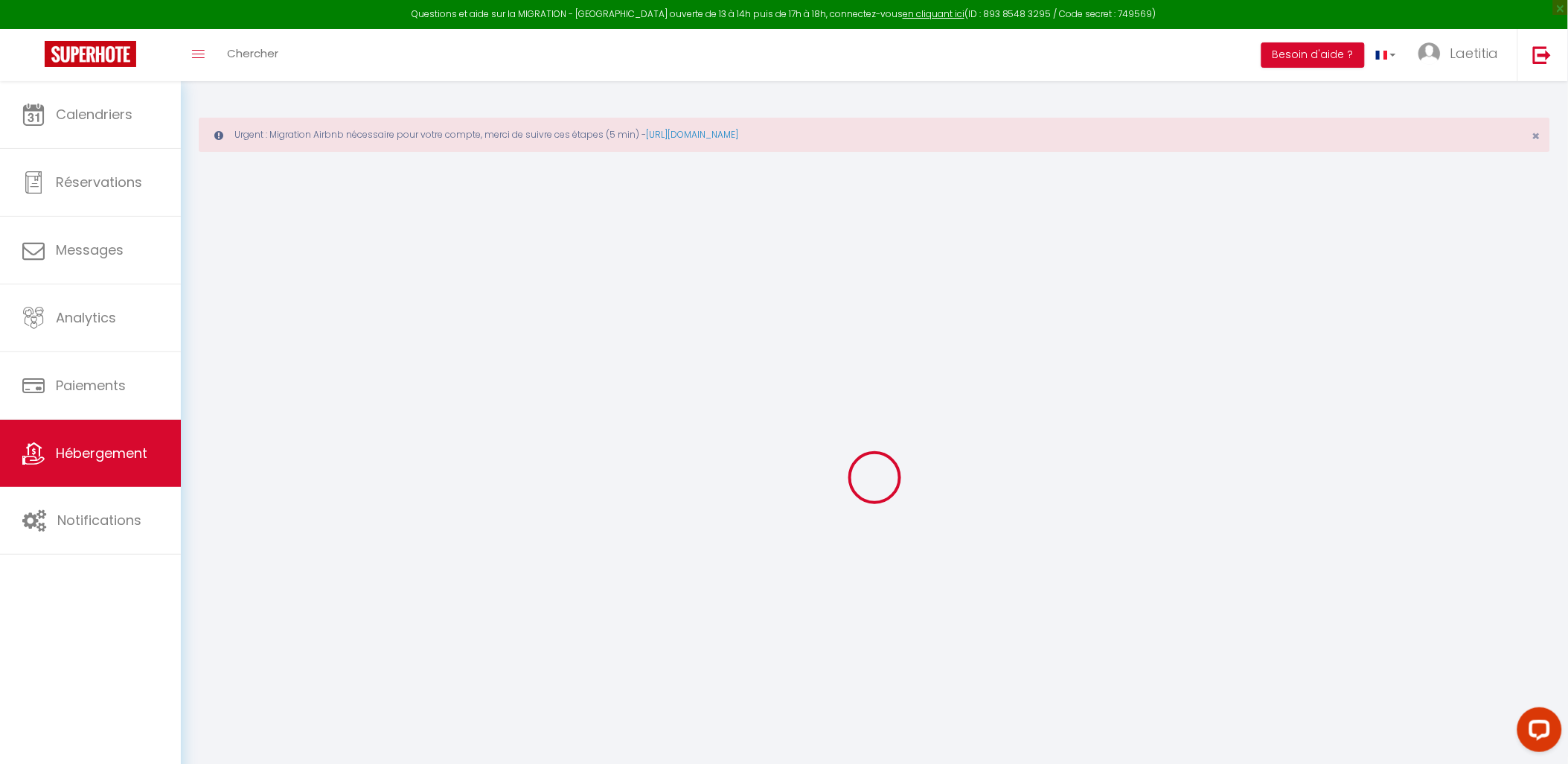
checkbox input "true"
select select
checkbox input "false"
checkbox input "true"
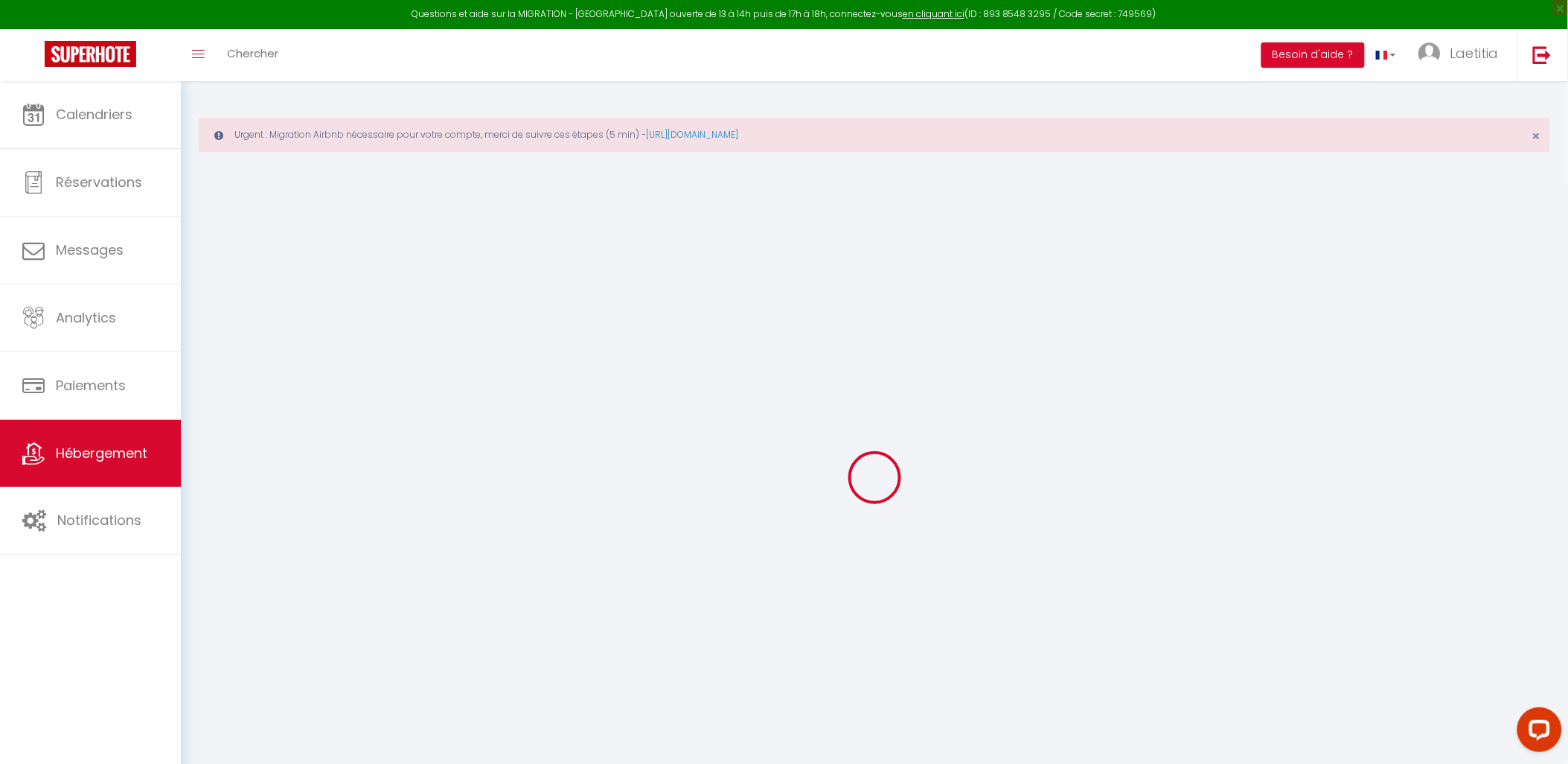
checkbox input "true"
select select
checkbox input "false"
checkbox input "true"
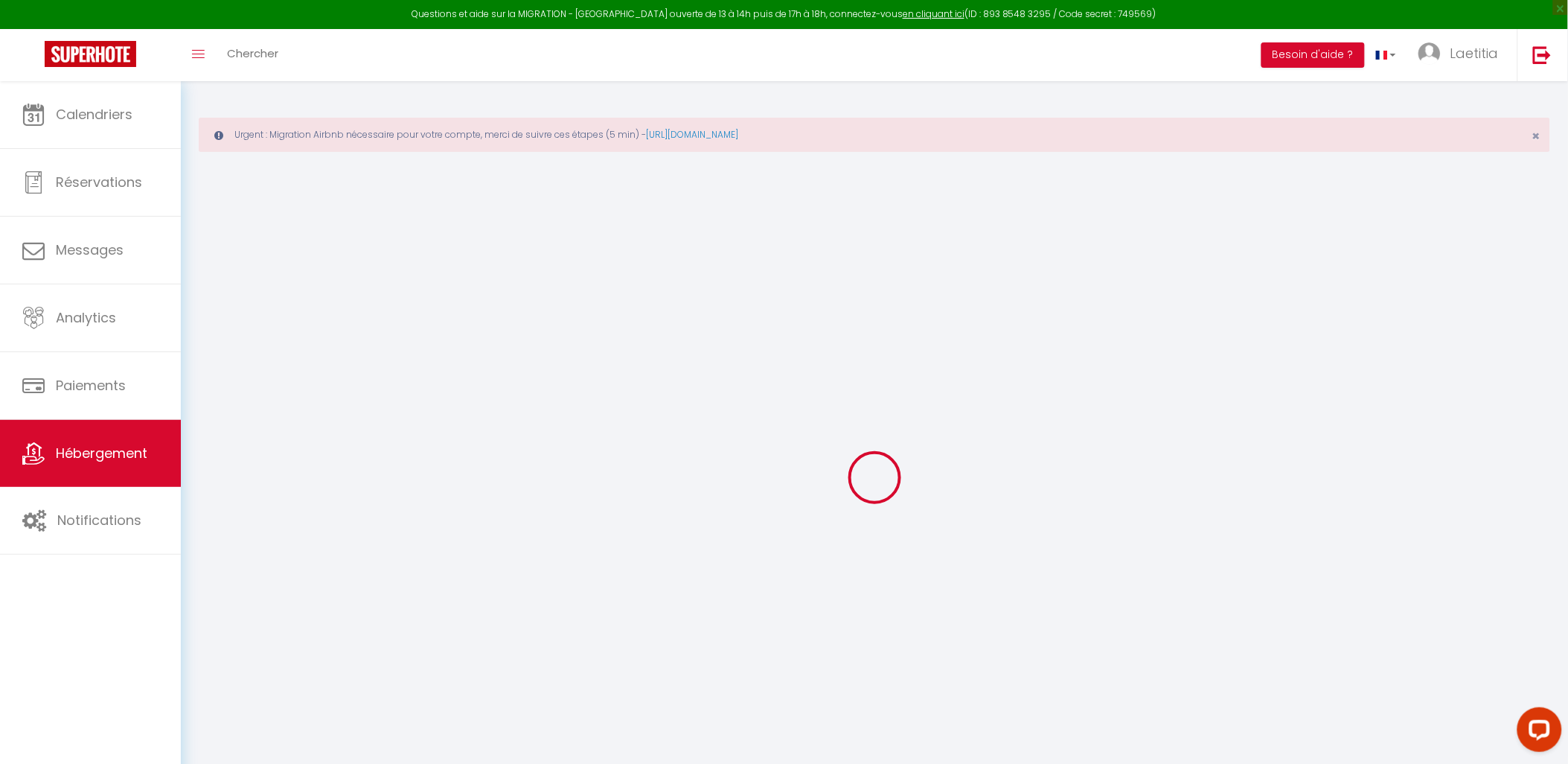
checkbox input "true"
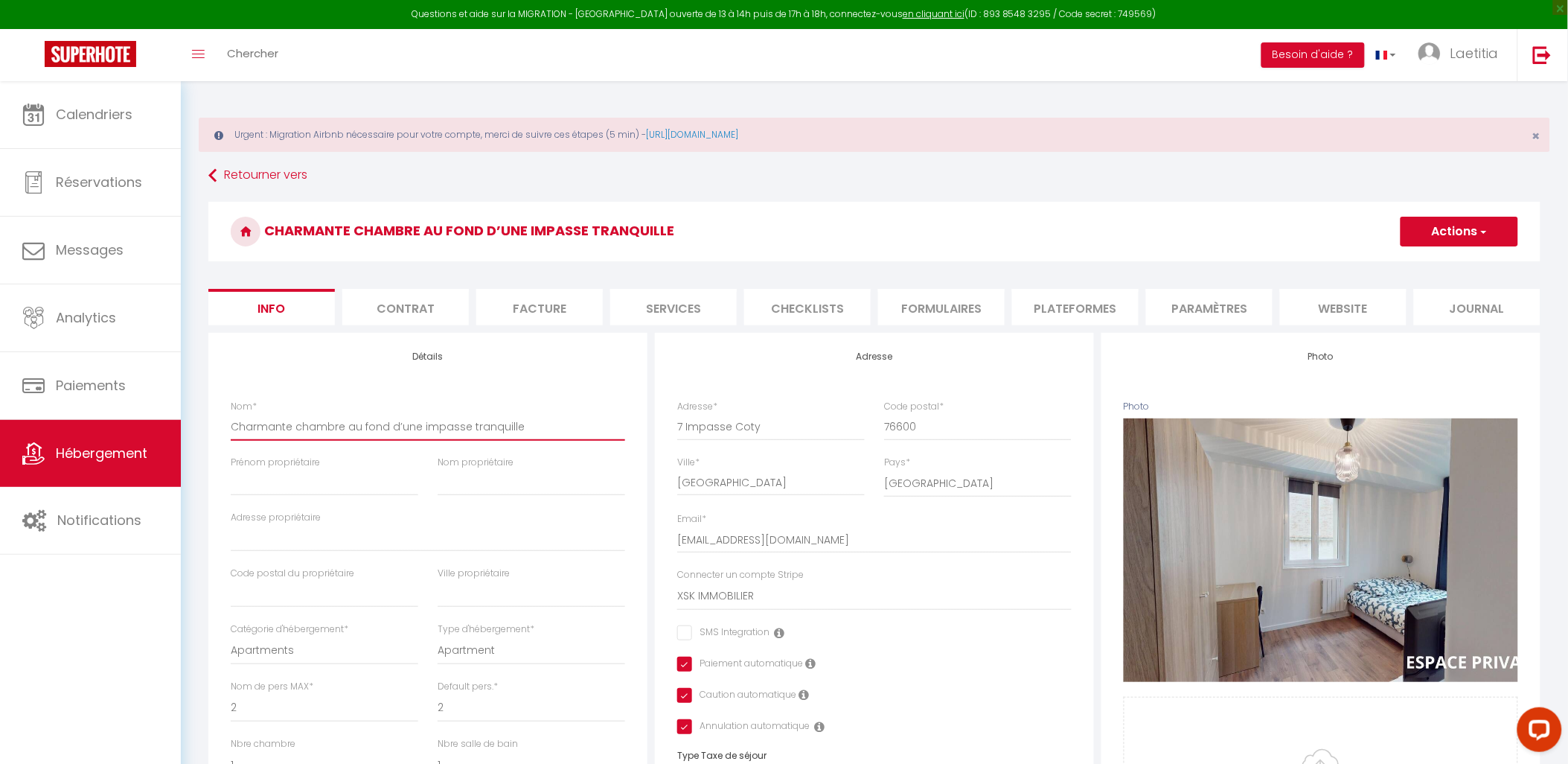
click at [231, 435] on input "Charmante chambre au fond d’une impasse tranquille" at bounding box center [427, 427] width 394 height 27
drag, startPoint x: 339, startPoint y: 441, endPoint x: 541, endPoint y: 452, distance: 202.3
click at [541, 452] on div "Nom * [PERSON_NAME] chambre au fond d’une impasse tranquille" at bounding box center [427, 427] width 414 height 56
type input "Charmante chambre"
select select
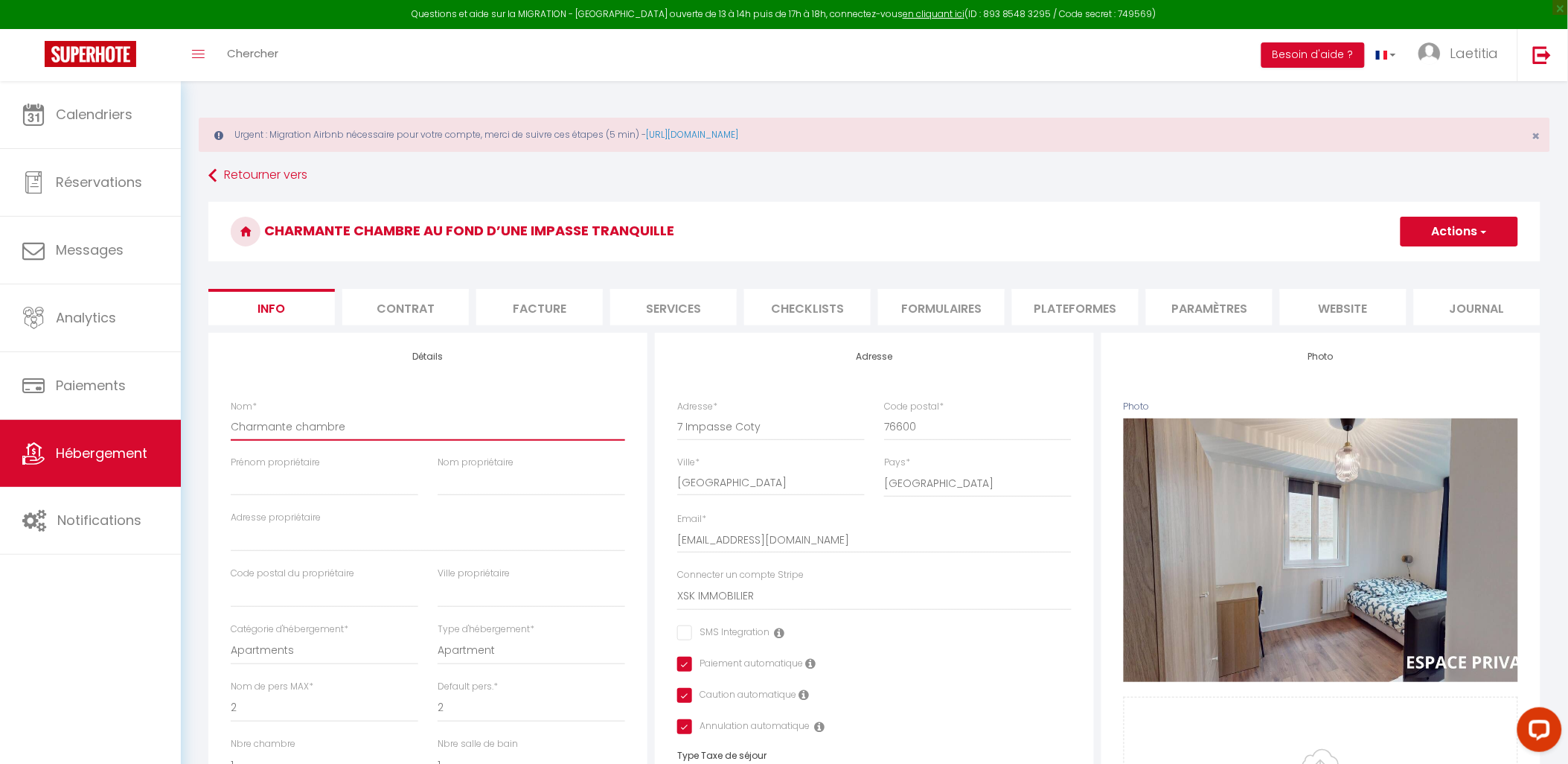
checkbox input "false"
checkbox input "true"
click at [228, 432] on div "Nom * Charmante chambre" at bounding box center [427, 427] width 414 height 56
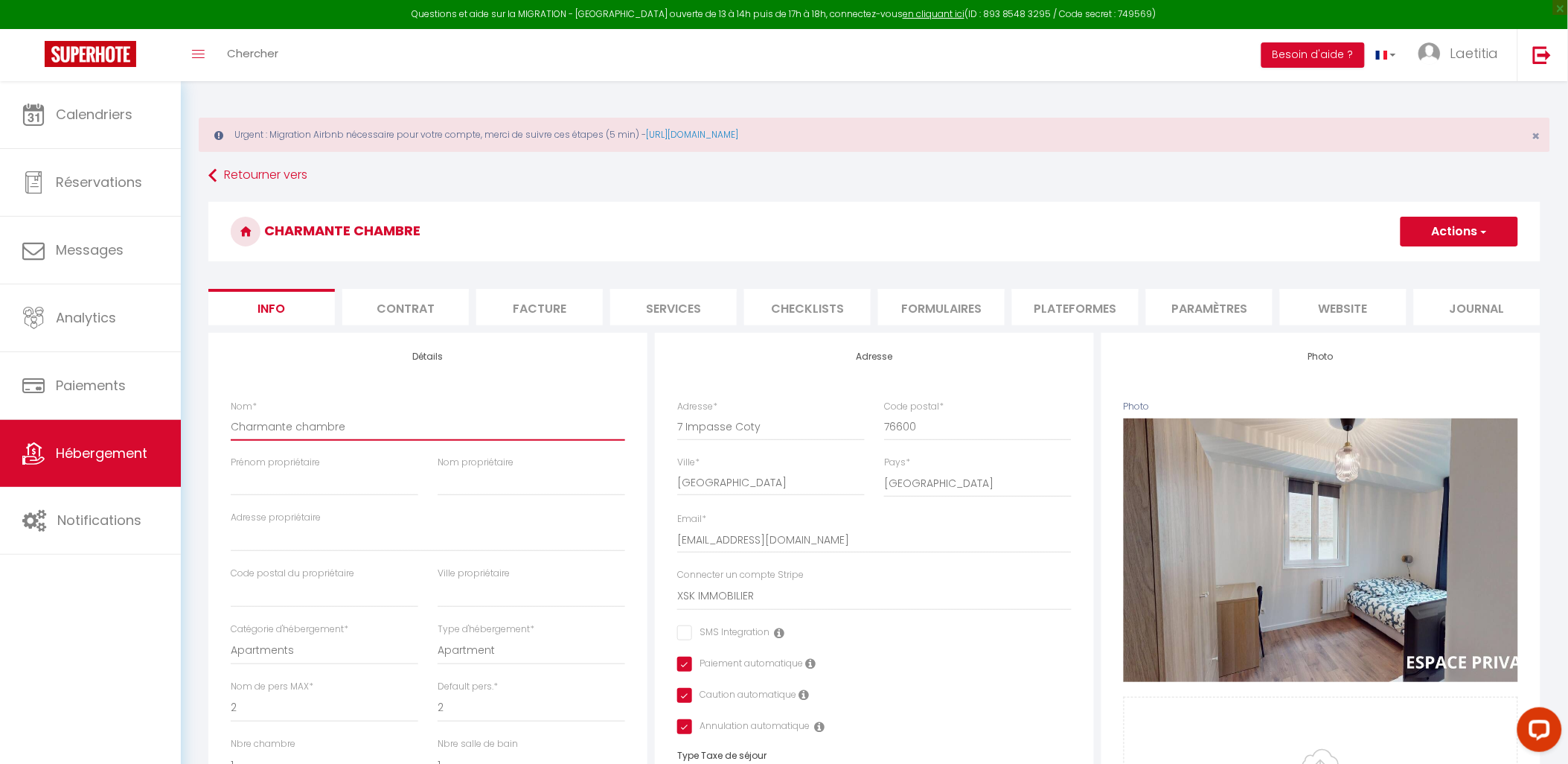
click at [231, 435] on input "Charmante chambre" at bounding box center [427, 427] width 394 height 27
type input "cCharmante chambre"
select select
checkbox input "false"
checkbox input "true"
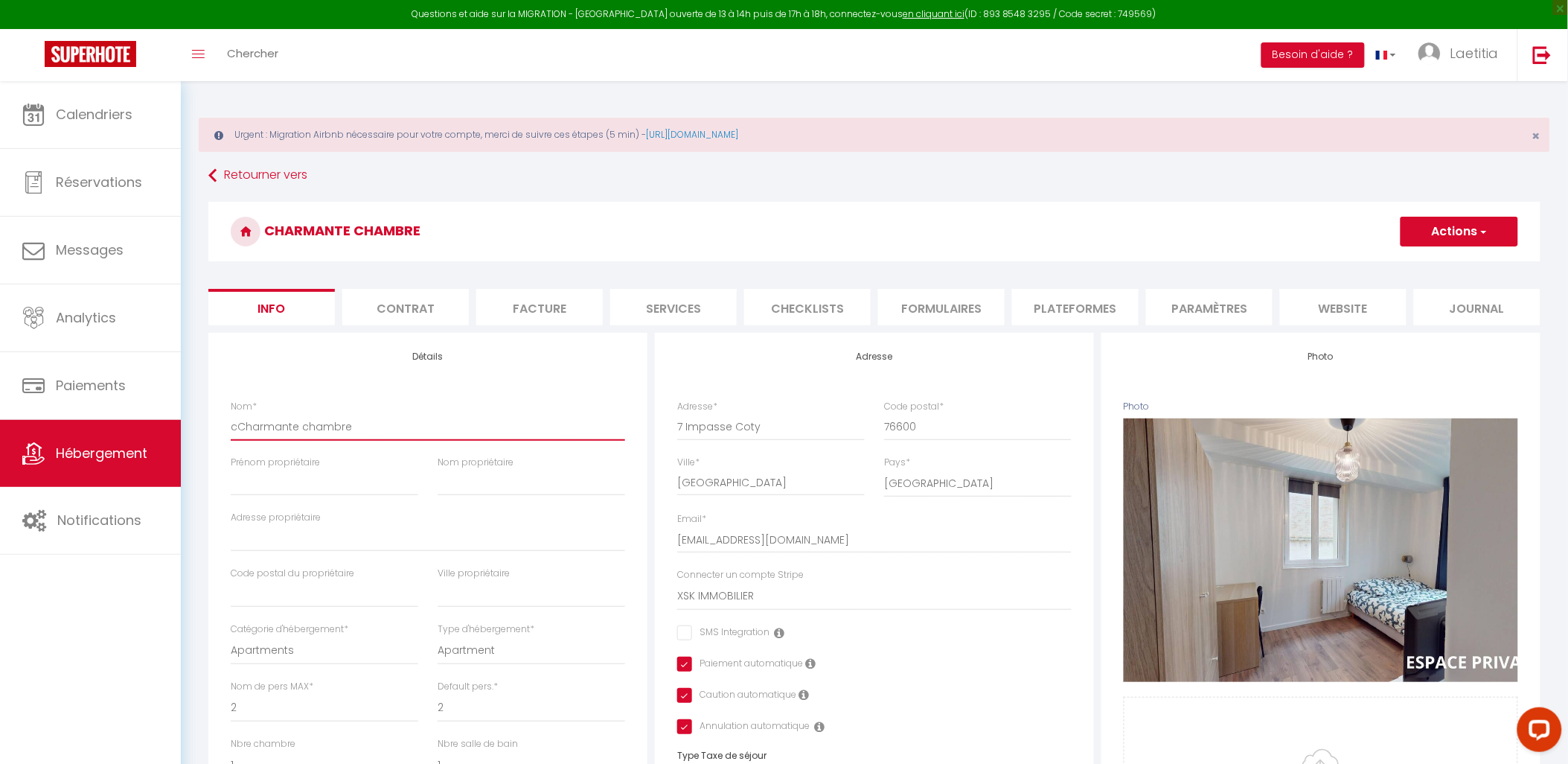
checkbox input "true"
type input "coCharmante chambre"
select select
checkbox input "false"
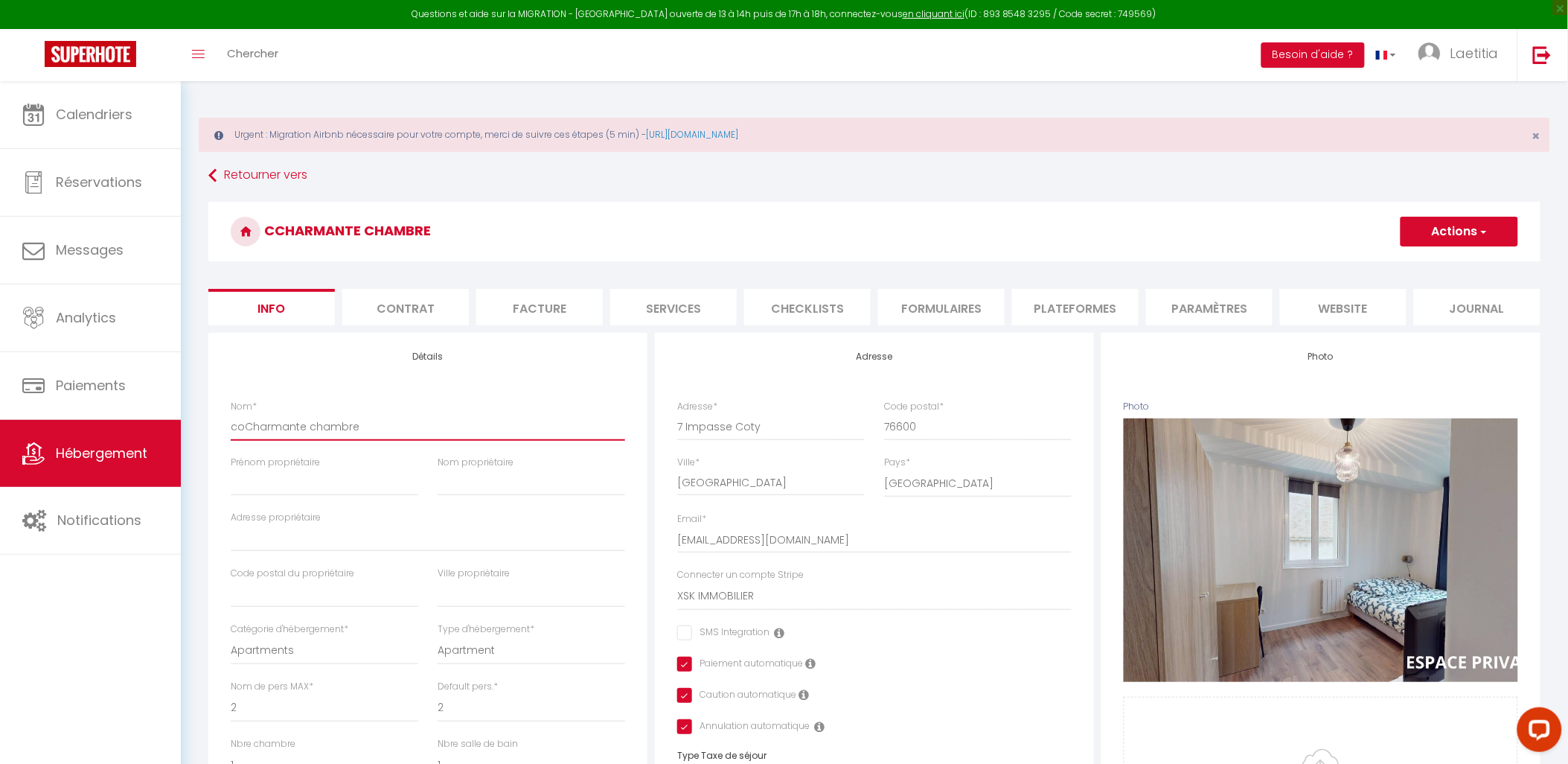
checkbox input "true"
type input "cotCharmante chambre"
select select
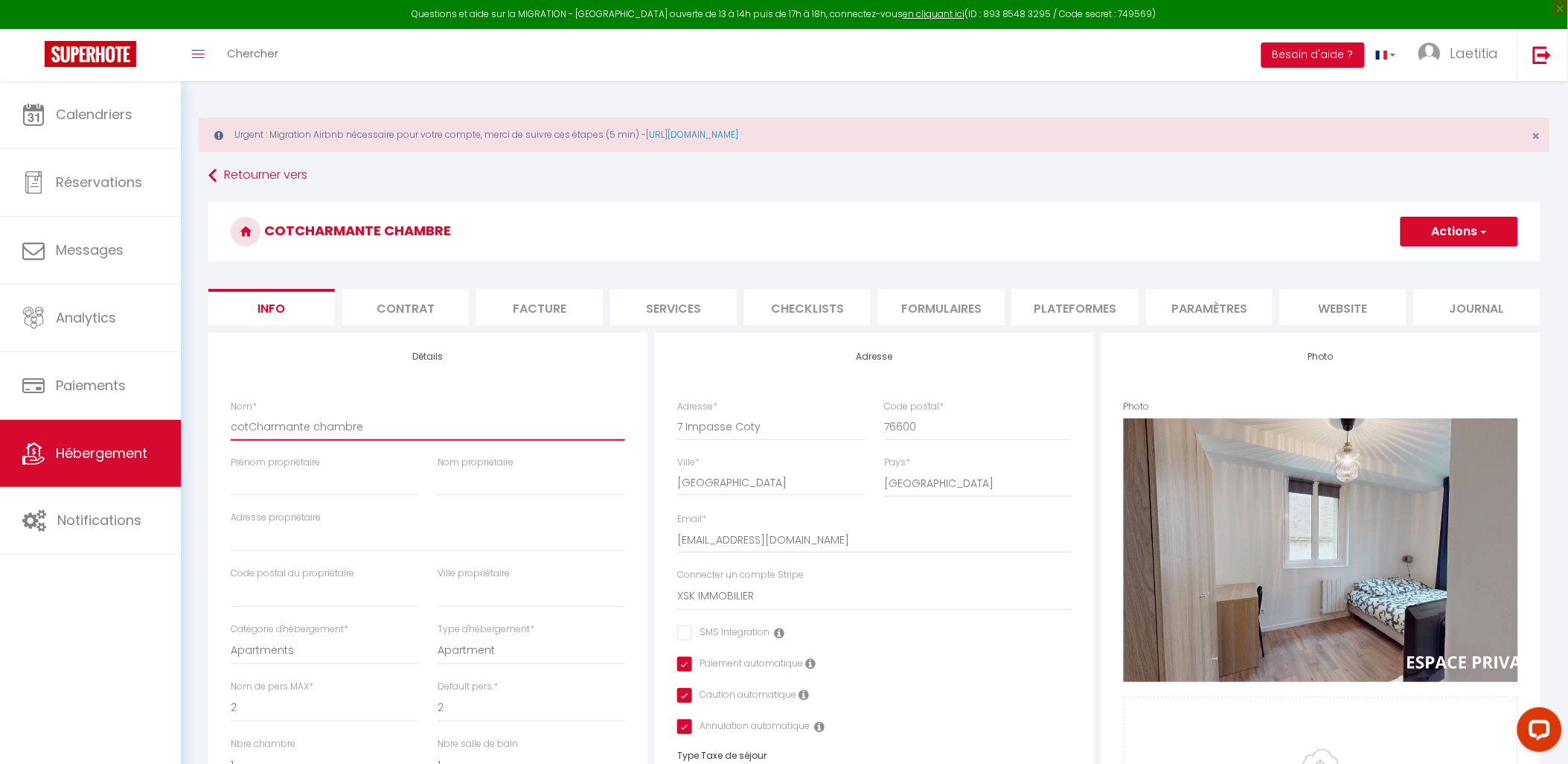
checkbox input "false"
checkbox input "true"
type input "cotyCharmante chambre"
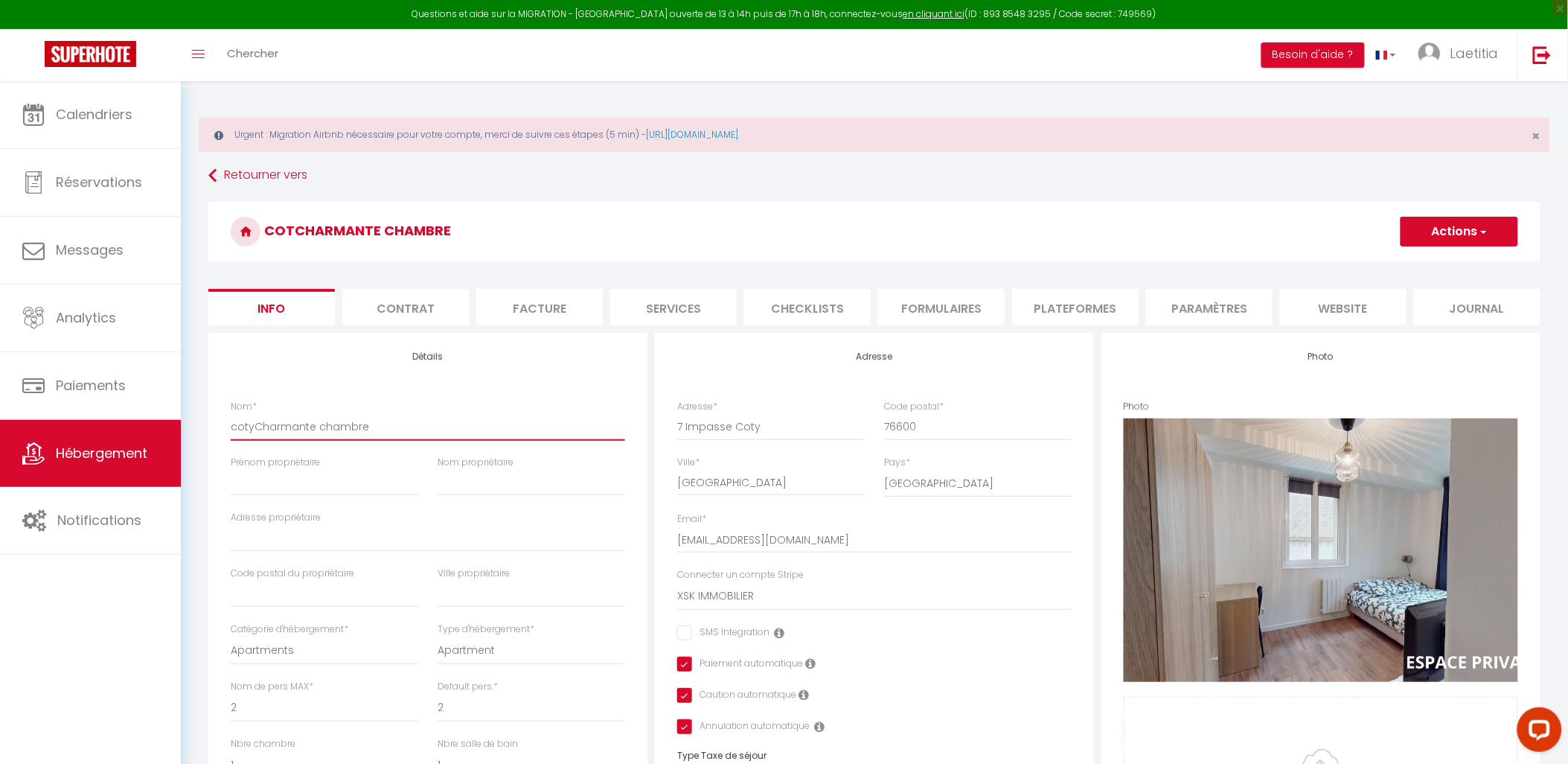
select select
checkbox input "false"
checkbox input "true"
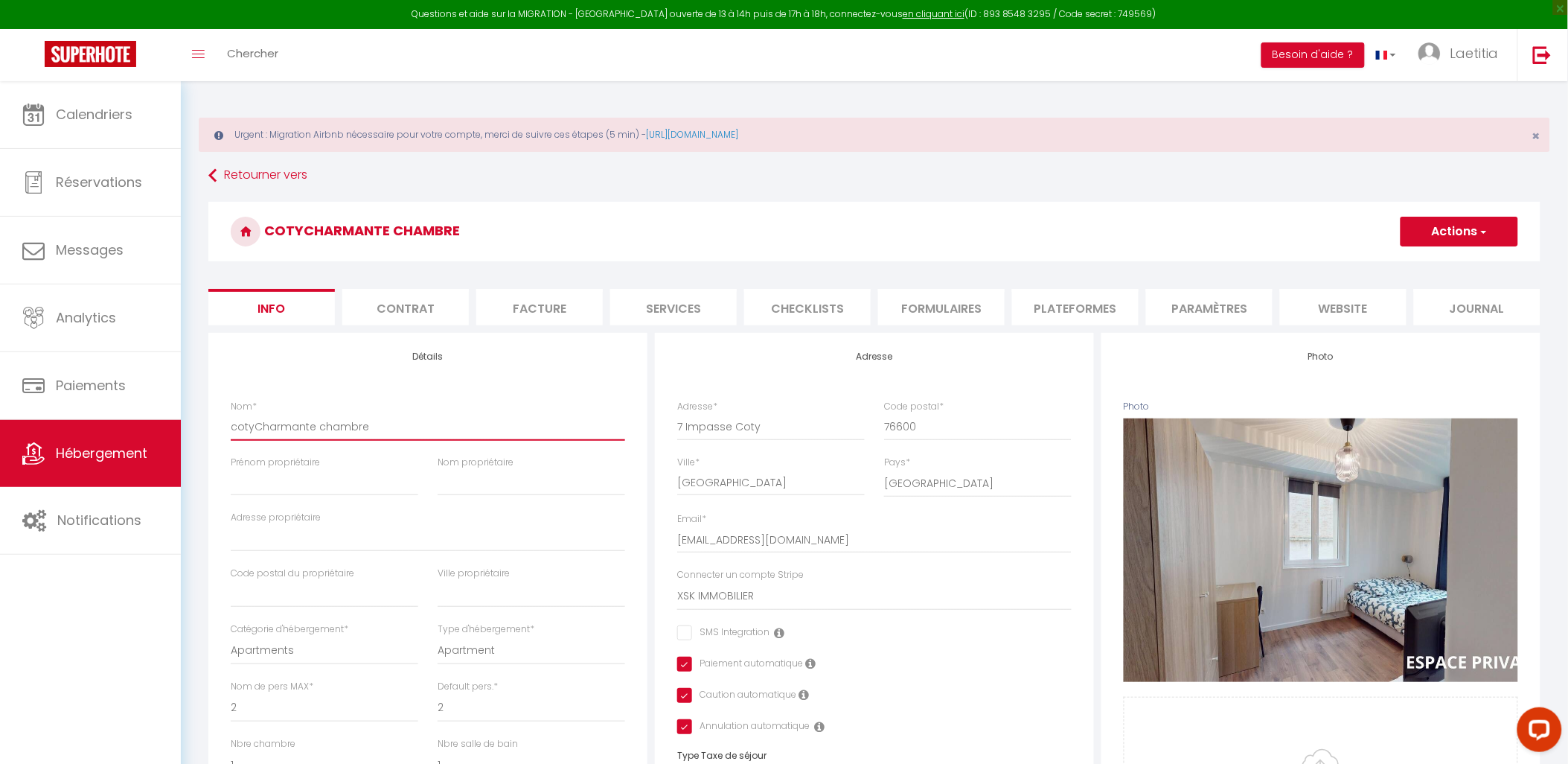
type input "coty Charmante chambre"
select select
checkbox input "false"
checkbox input "true"
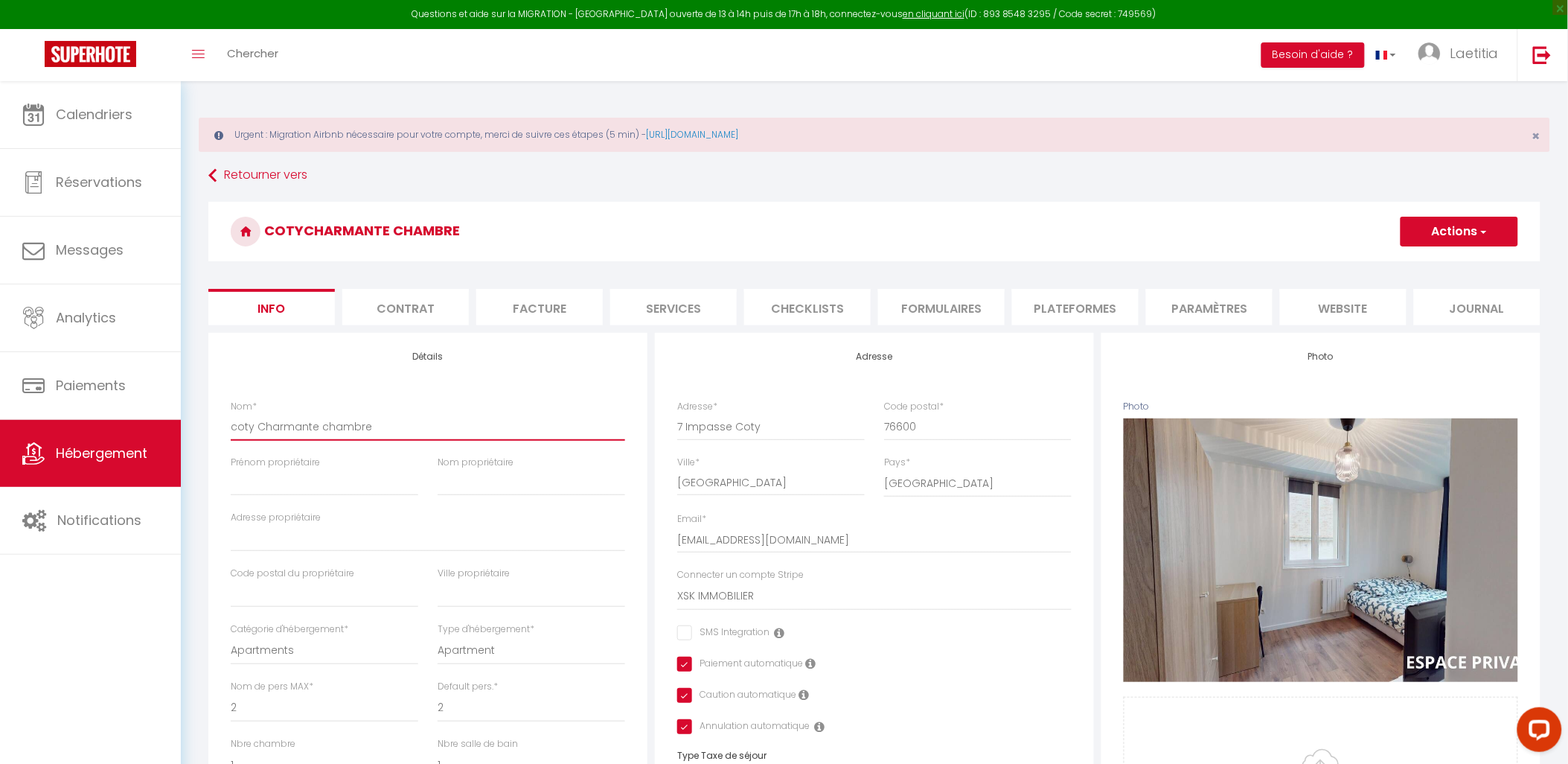
checkbox input "true"
type input "coty cCharmante chambre"
select select
checkbox input "false"
checkbox input "true"
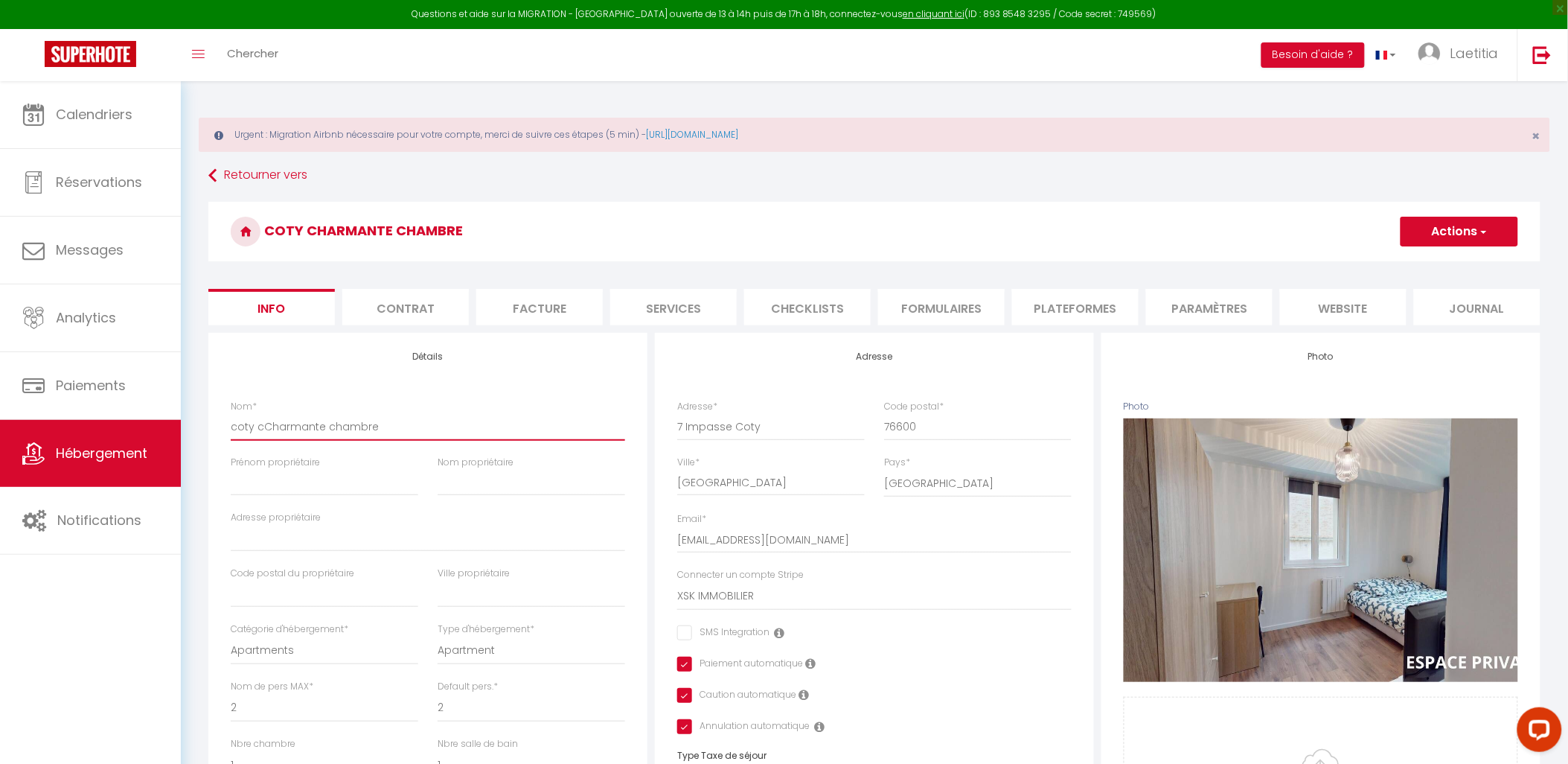
checkbox input "true"
type input "coty chCharmante chambre"
select select
checkbox input "false"
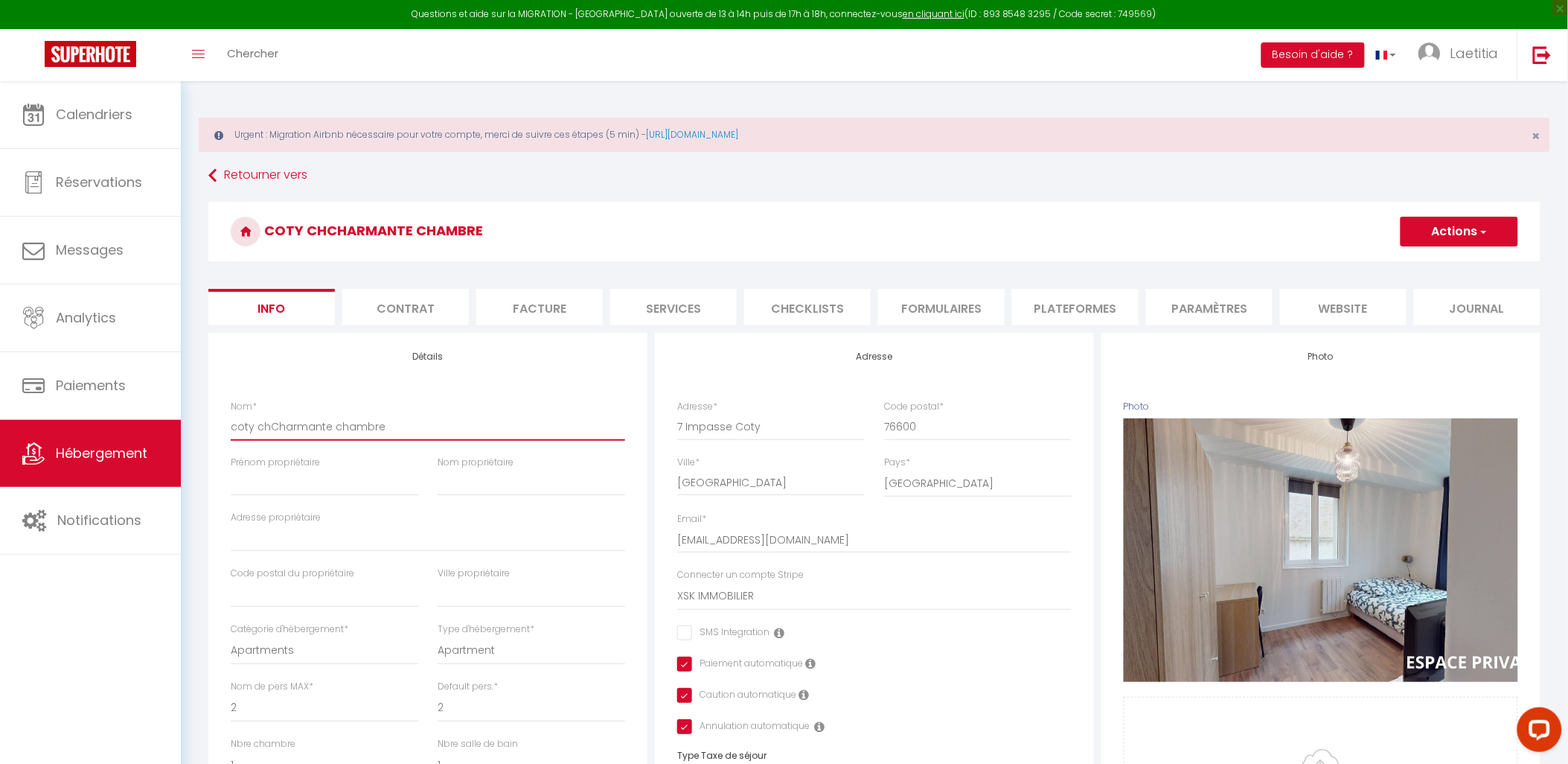
checkbox input "true"
type input "coty ch1Charmante chambre"
select select
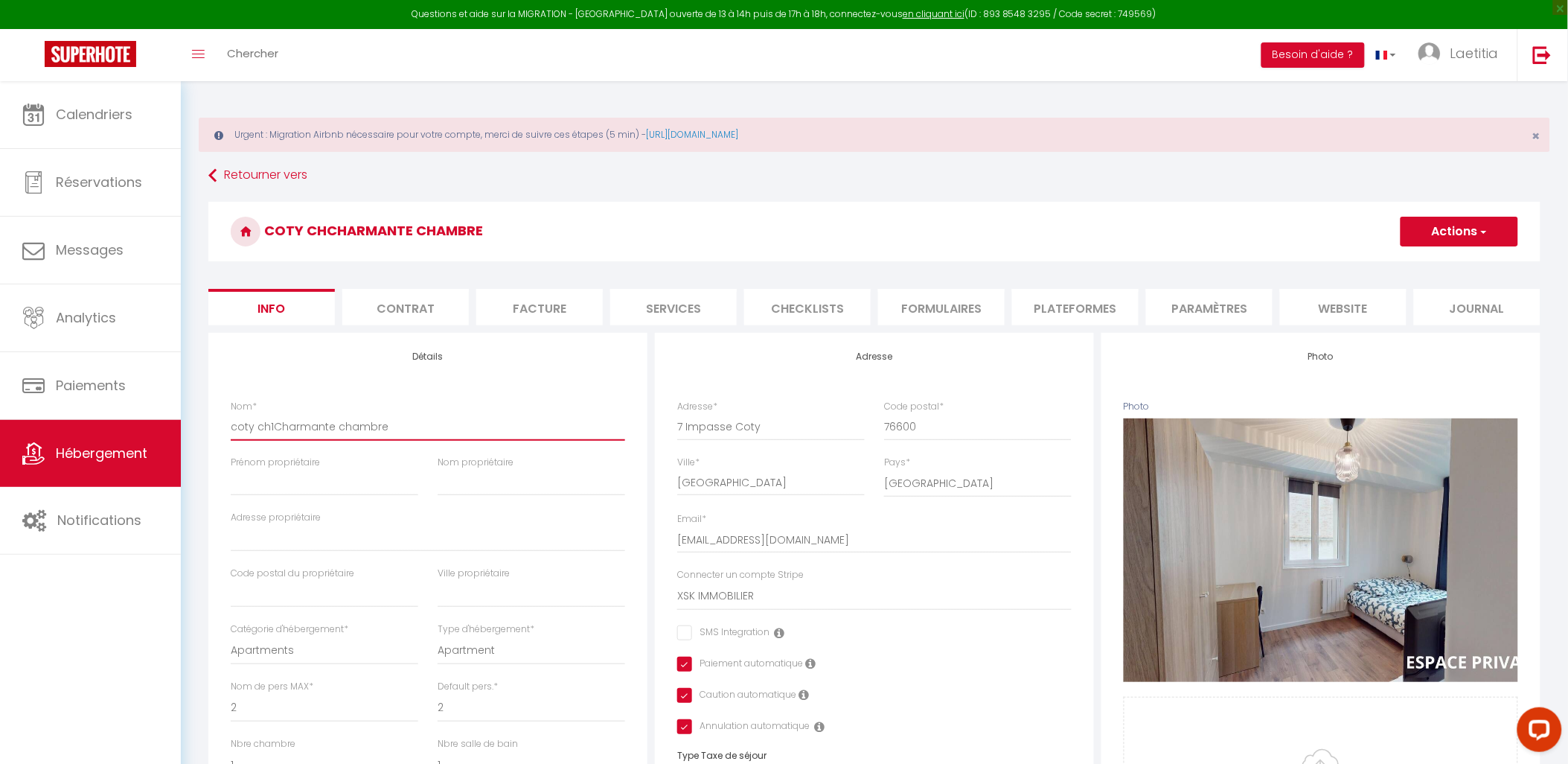
checkbox input "false"
checkbox input "true"
type input "coty ch1 Charmante chambre"
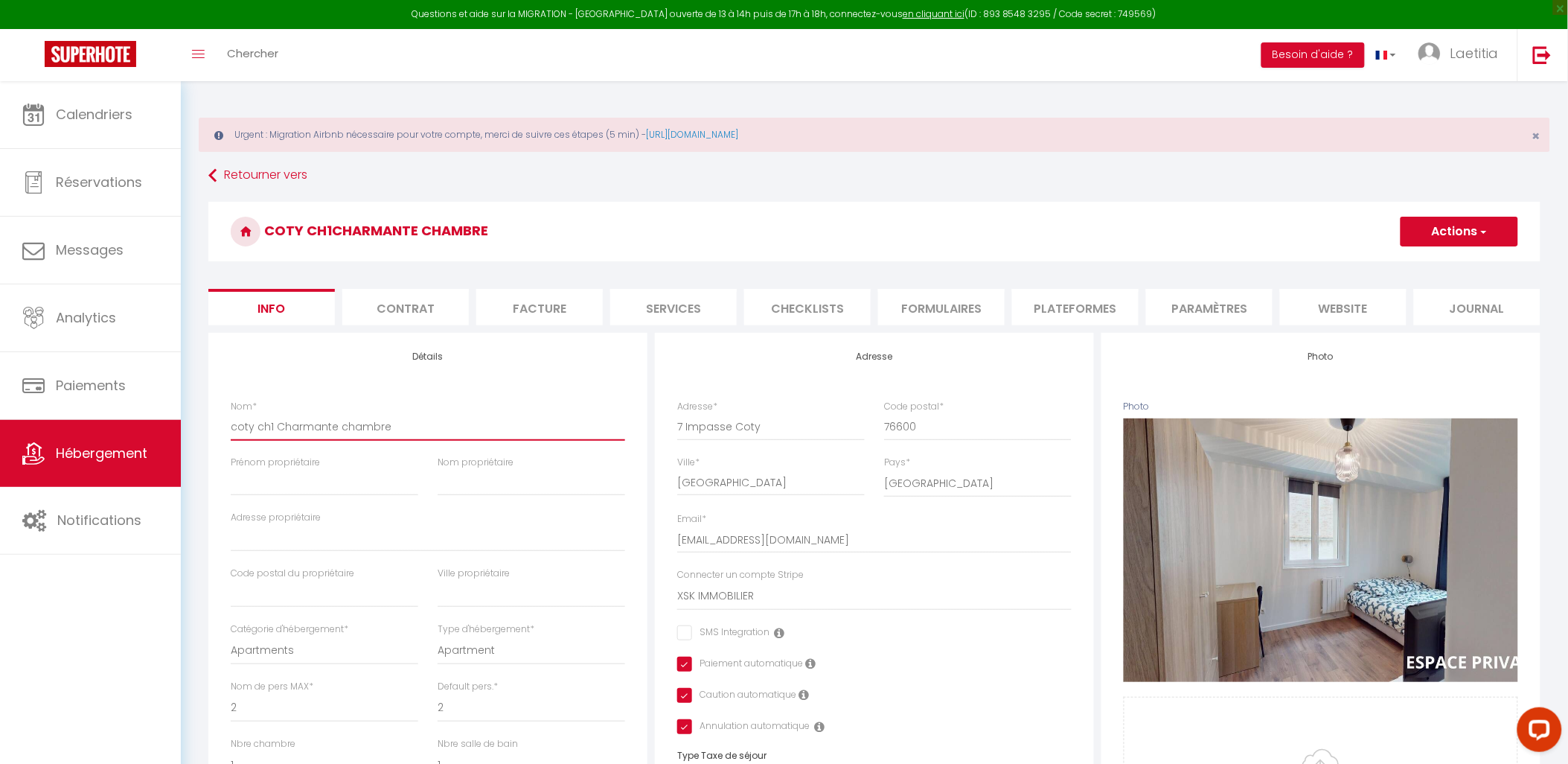
select select
checkbox input "false"
checkbox input "true"
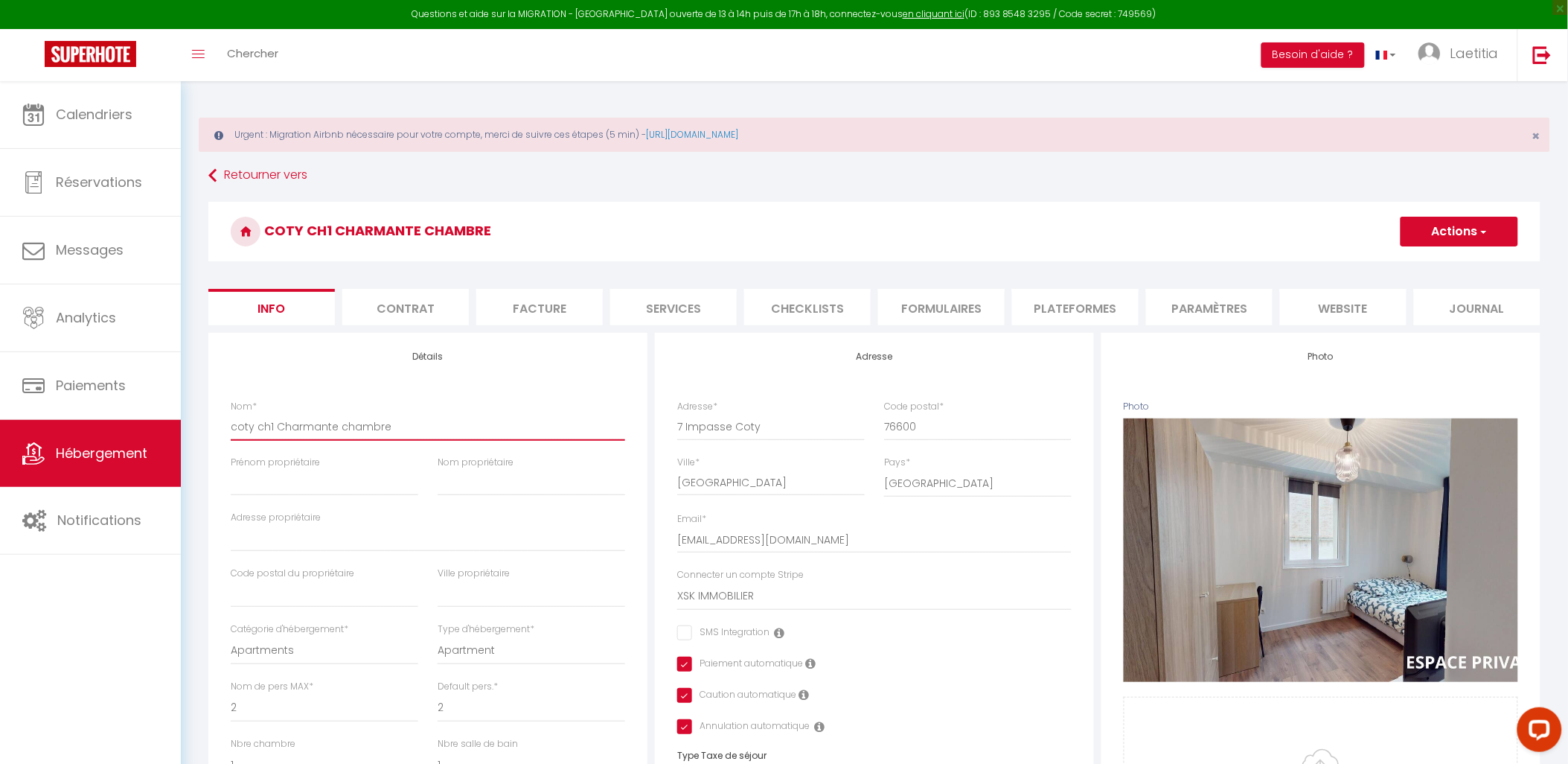
type input "coty ch1 -Charmante chambre"
select select
checkbox input "false"
checkbox input "true"
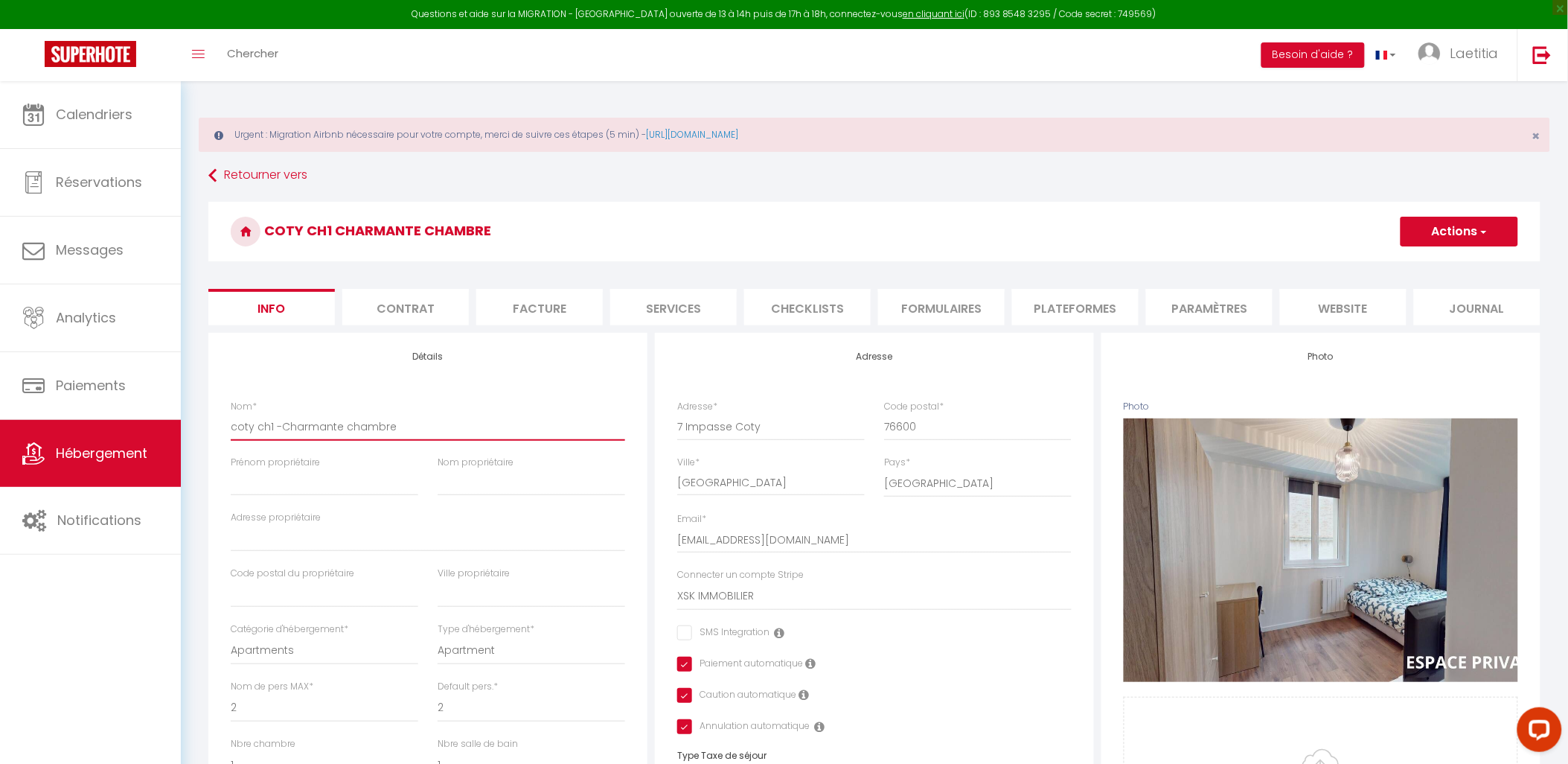
checkbox input "true"
type input "coty ch1 - Charmante chambre"
select select
checkbox input "false"
checkbox input "true"
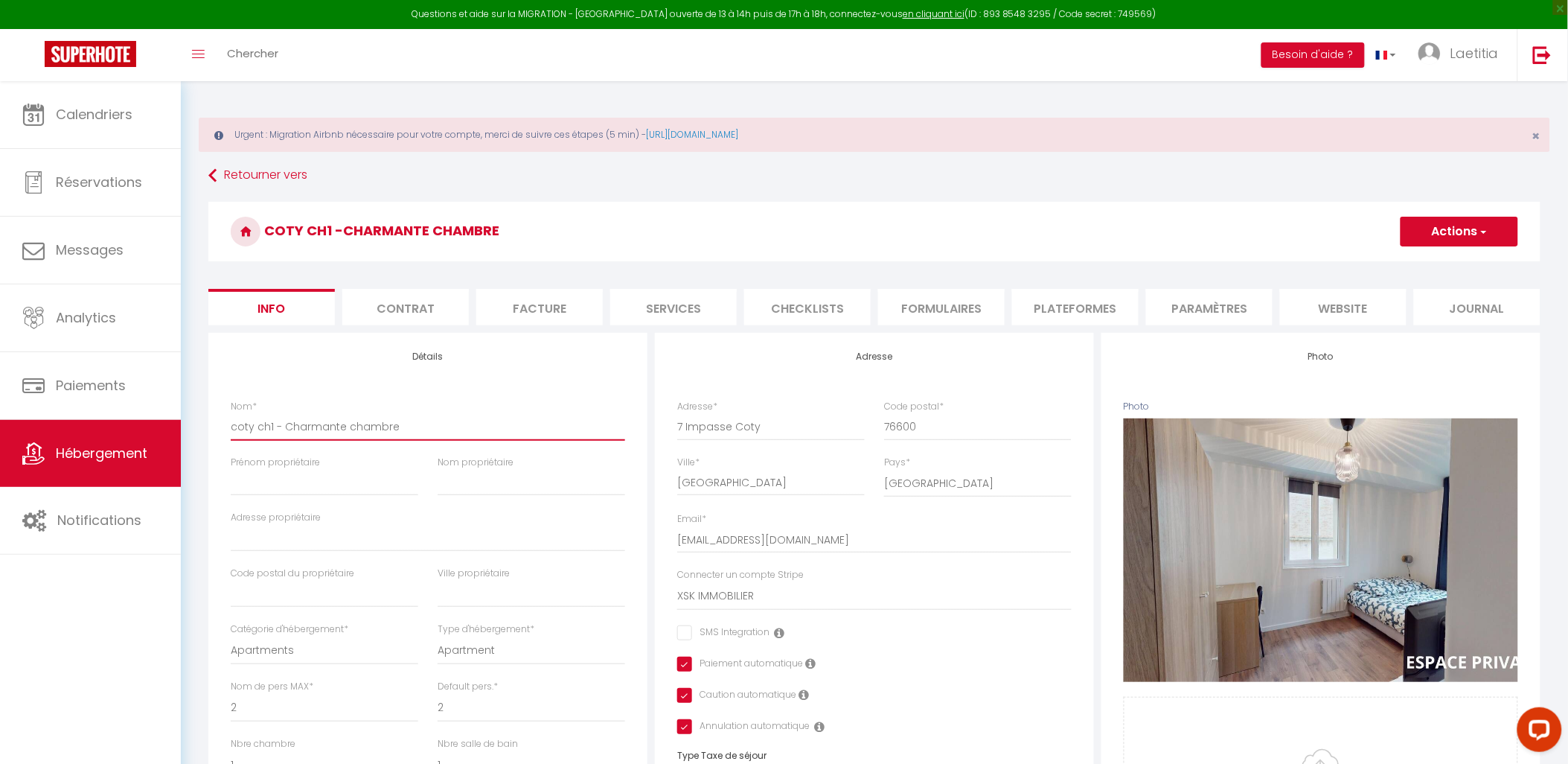
checkbox input "true"
type input "coty ch1 - Charmante chambre"
click at [1462, 224] on button "Actions" at bounding box center [1459, 231] width 118 height 30
click at [1413, 265] on input "Enregistrer" at bounding box center [1401, 264] width 55 height 15
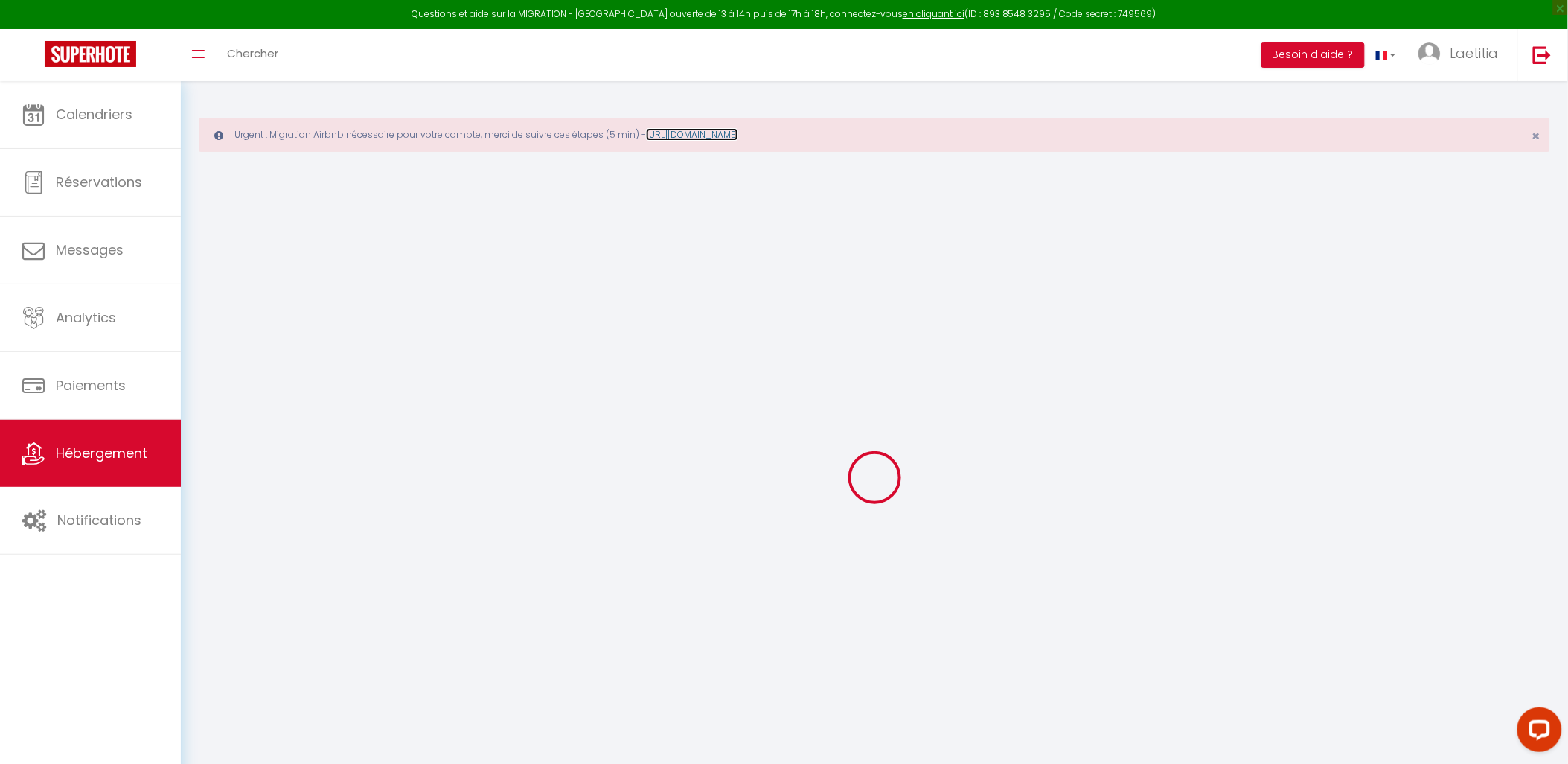
click at [738, 128] on link "[URL][DOMAIN_NAME]" at bounding box center [692, 134] width 92 height 13
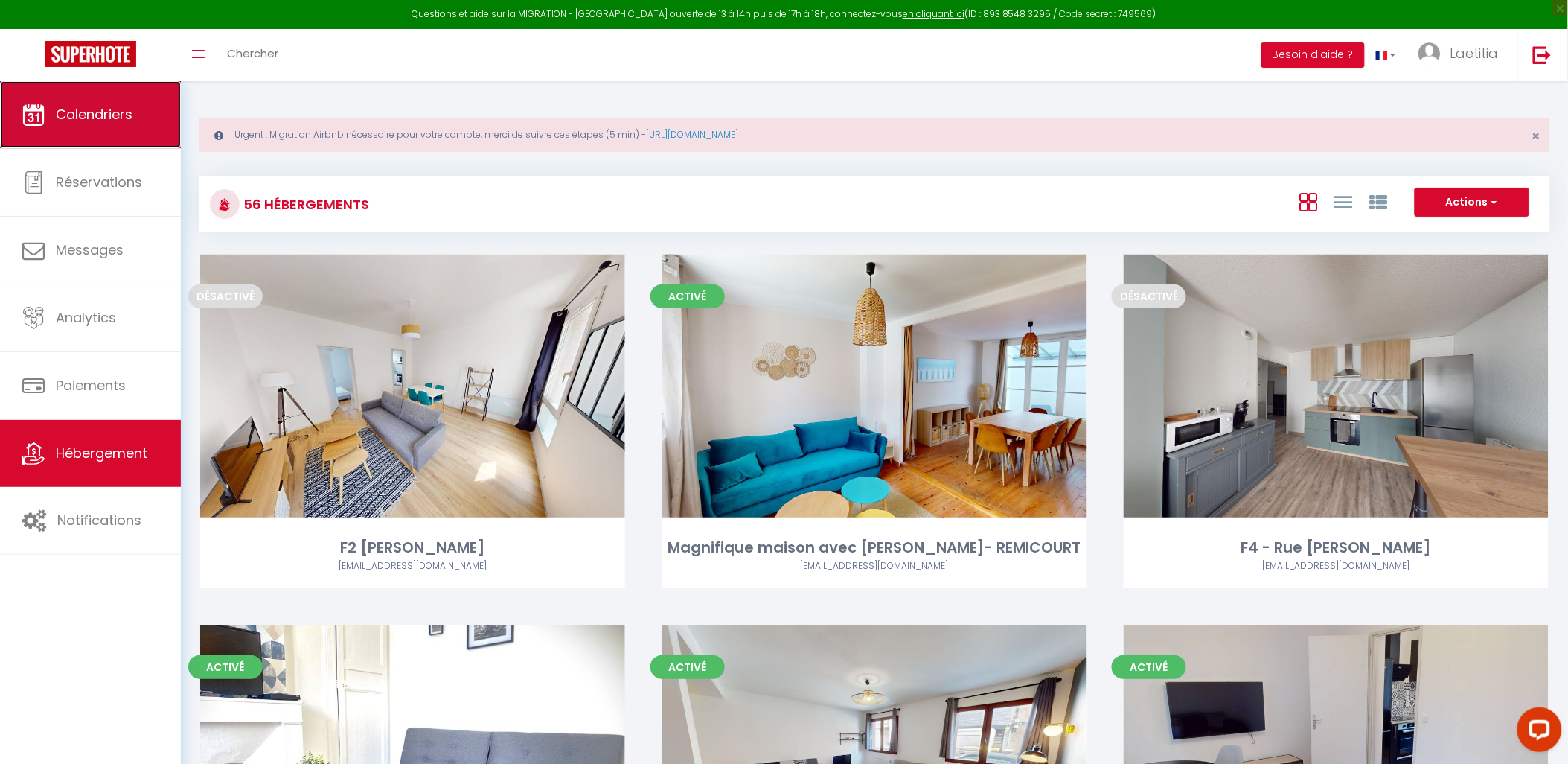
click at [72, 127] on link "Calendriers" at bounding box center [90, 114] width 181 height 67
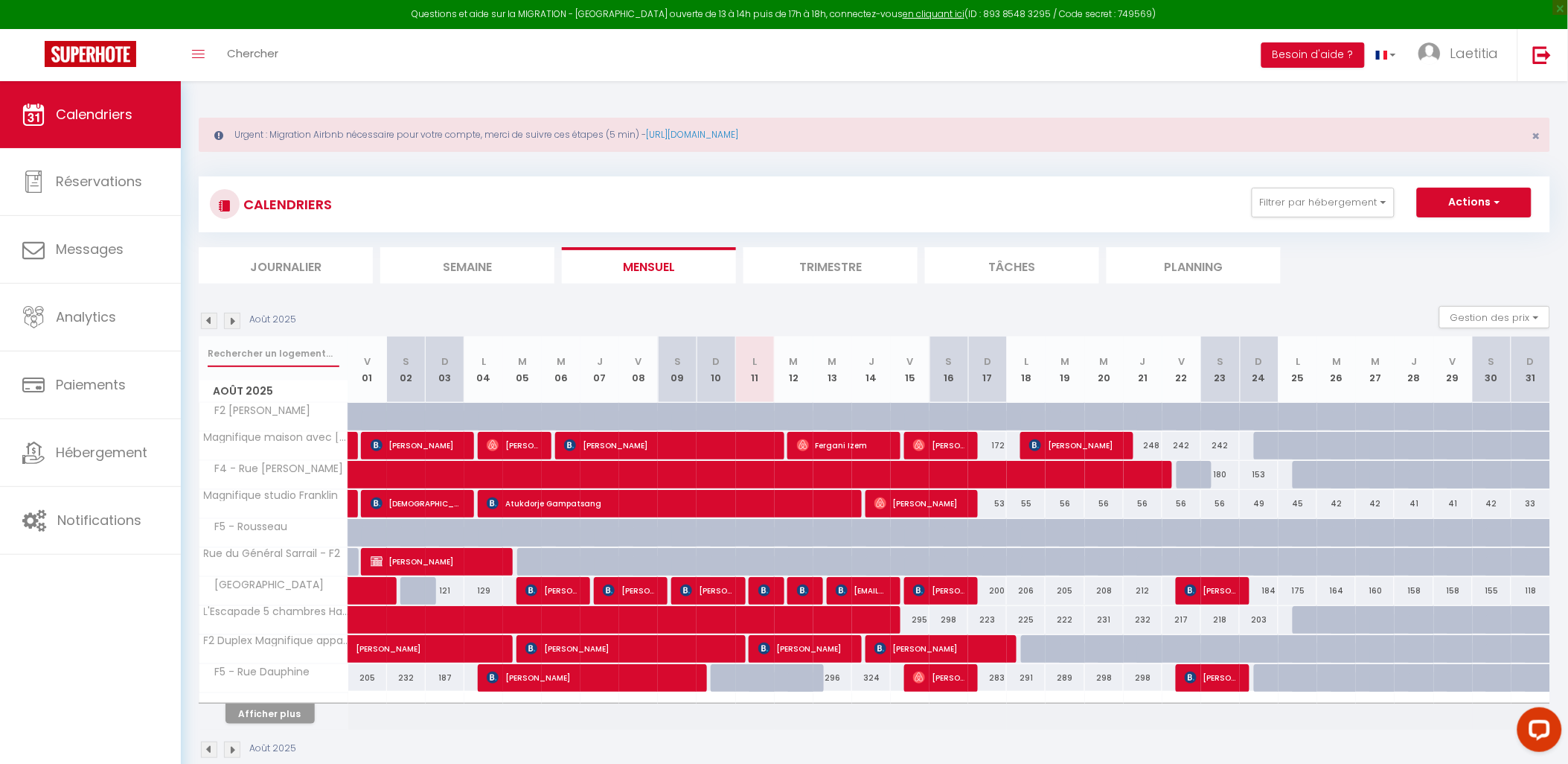
click at [255, 355] on input "text" at bounding box center [273, 354] width 131 height 27
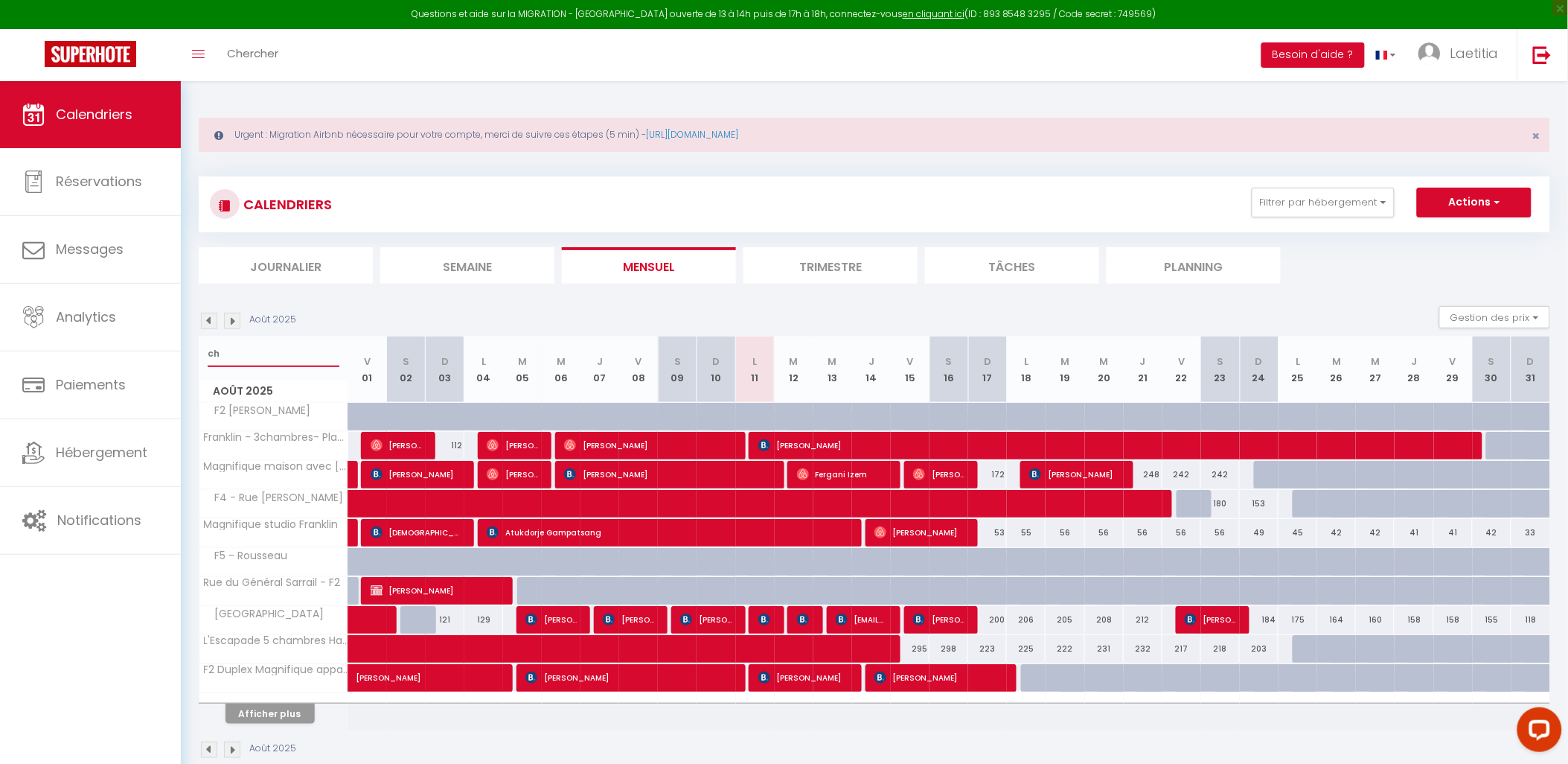
type input "c"
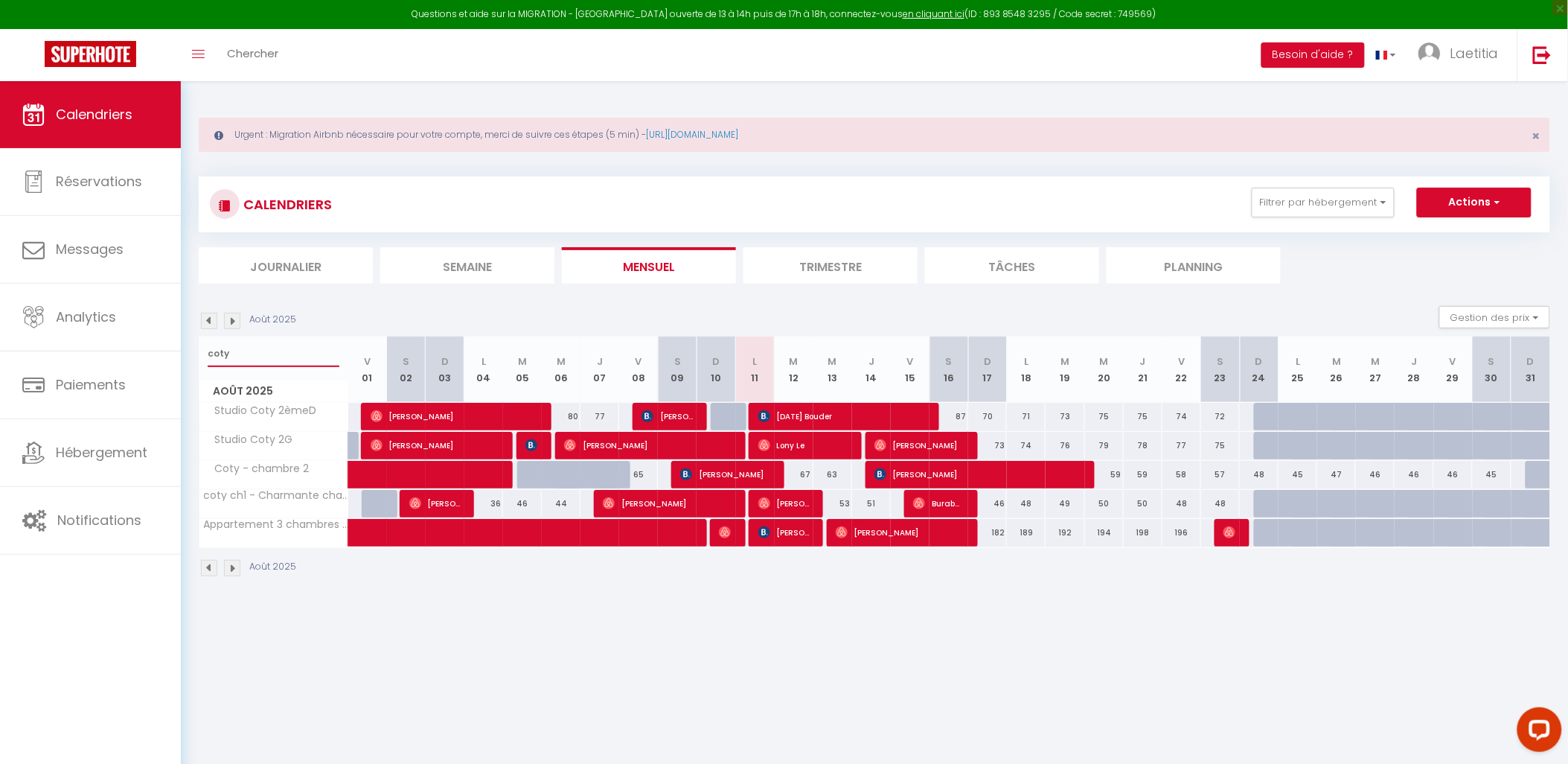
type input "coty"
